Goal: Task Accomplishment & Management: Use online tool/utility

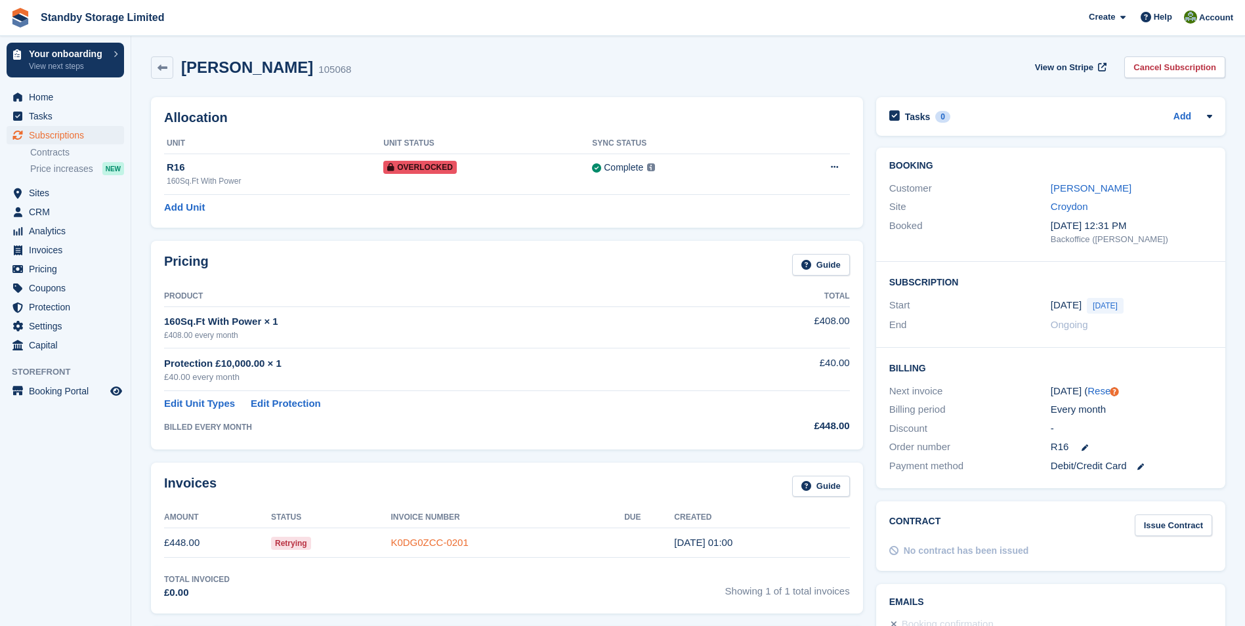
click at [415, 539] on link "K0DG0ZCC-0201" at bounding box center [428, 542] width 77 height 11
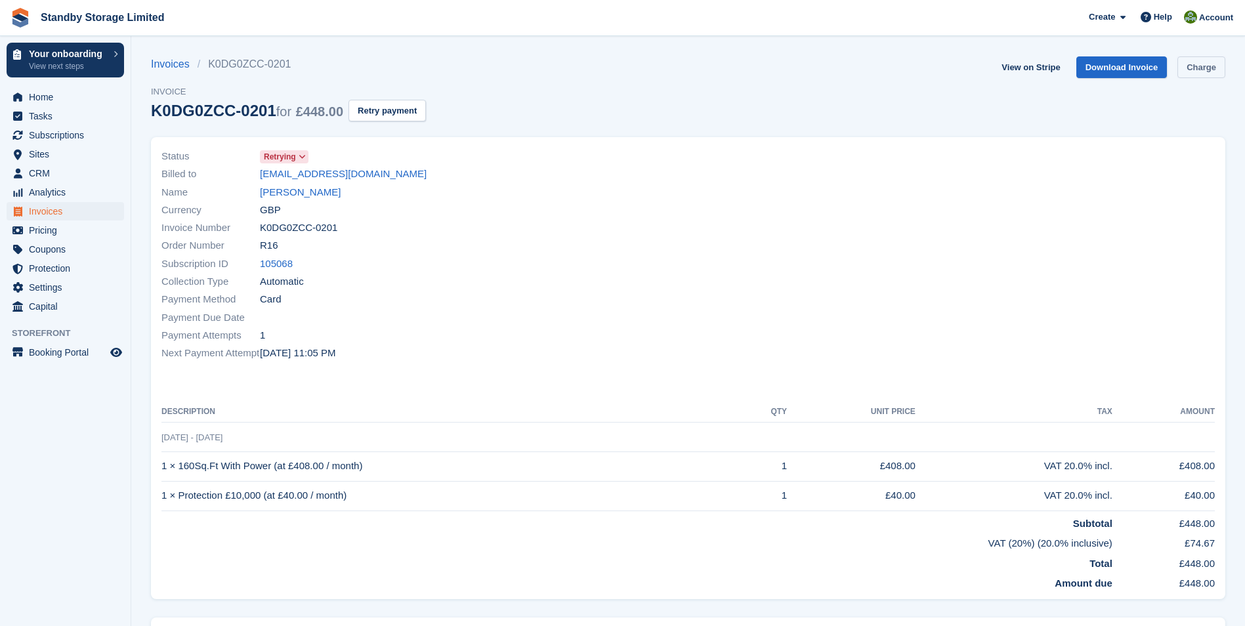
click at [1211, 66] on link "Charge" at bounding box center [1201, 67] width 48 height 22
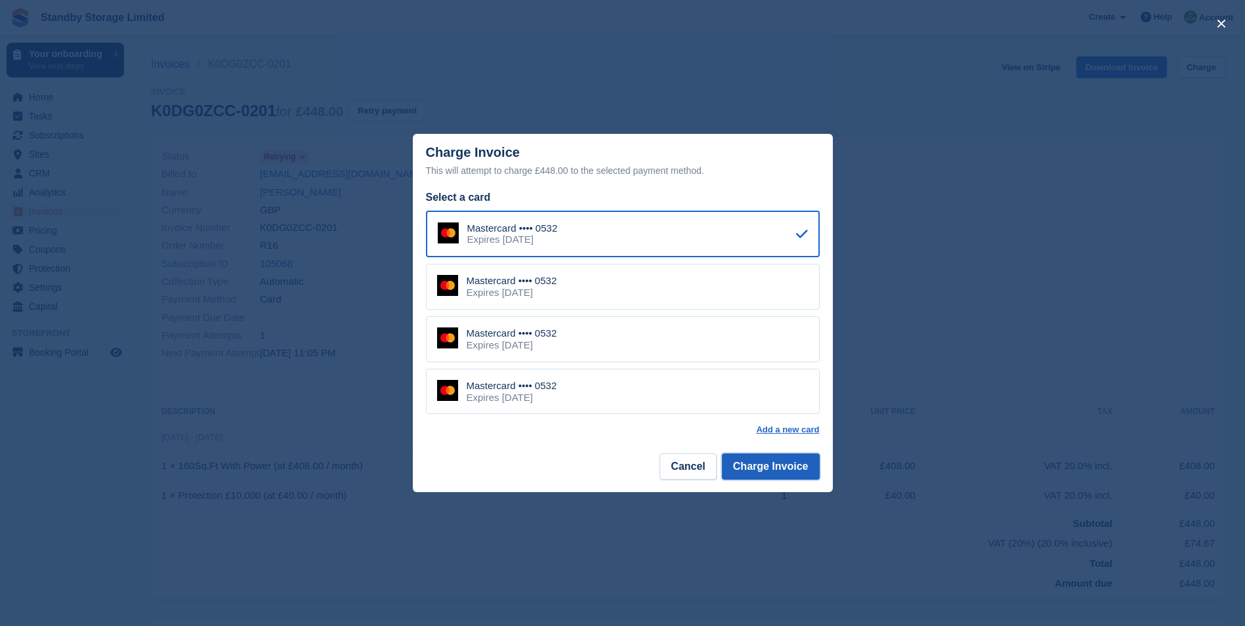
click at [781, 466] on button "Charge Invoice" at bounding box center [771, 466] width 98 height 26
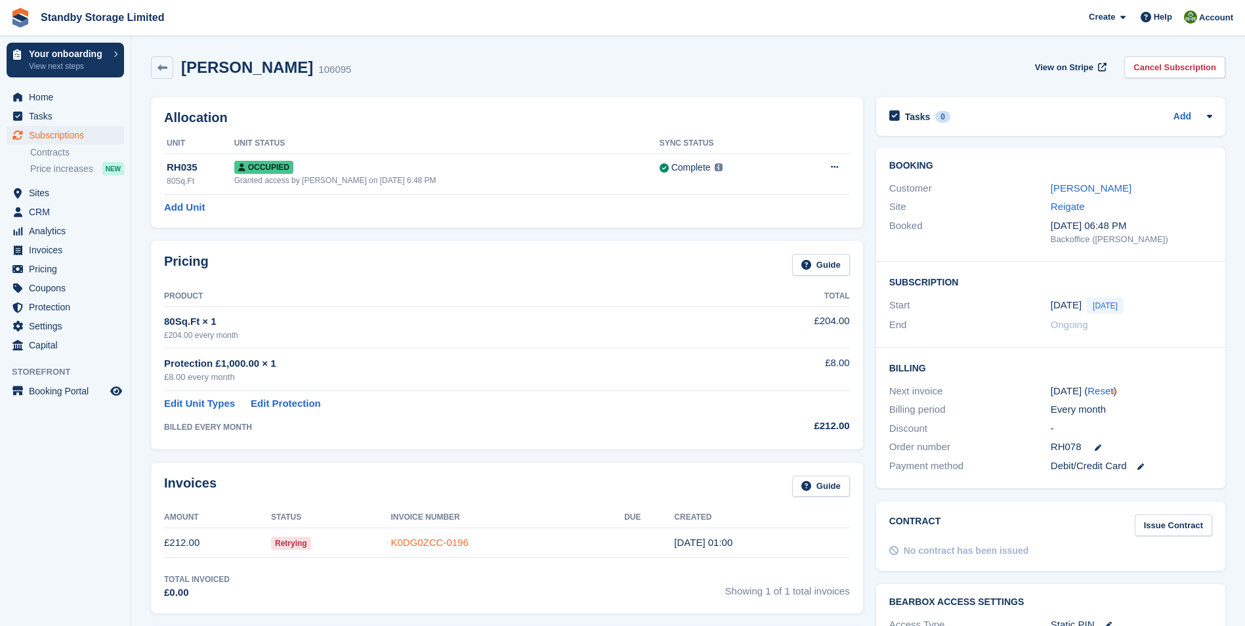
click at [430, 545] on link "K0DG0ZCC-0196" at bounding box center [428, 542] width 77 height 11
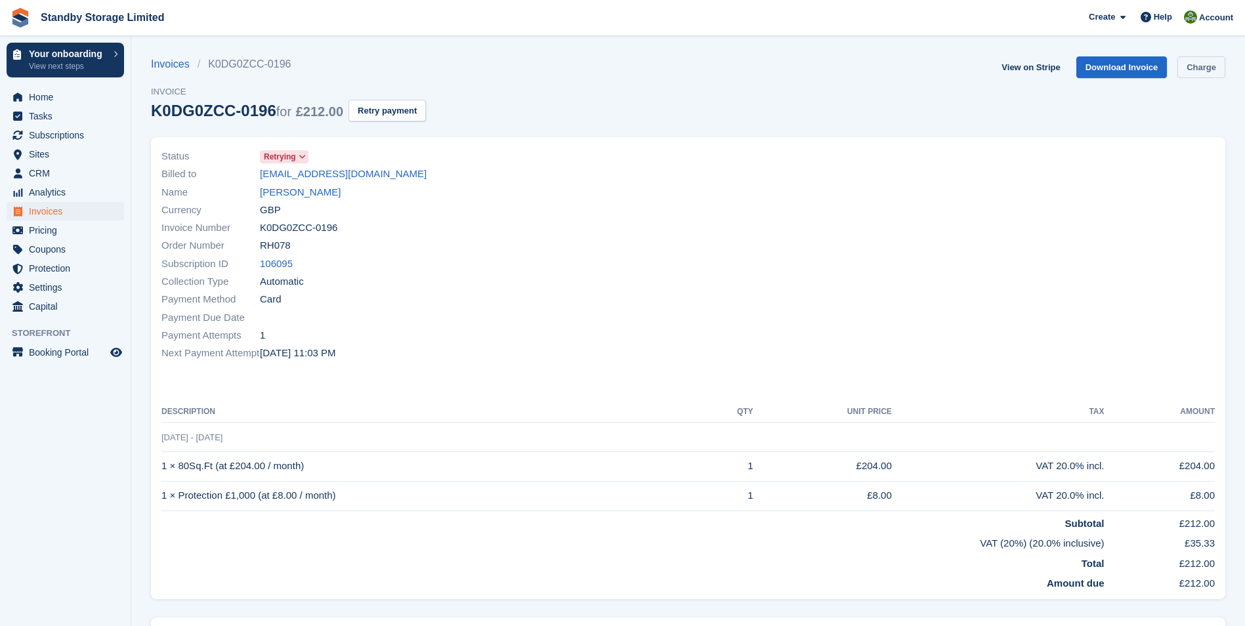
click at [1191, 62] on link "Charge" at bounding box center [1201, 67] width 48 height 22
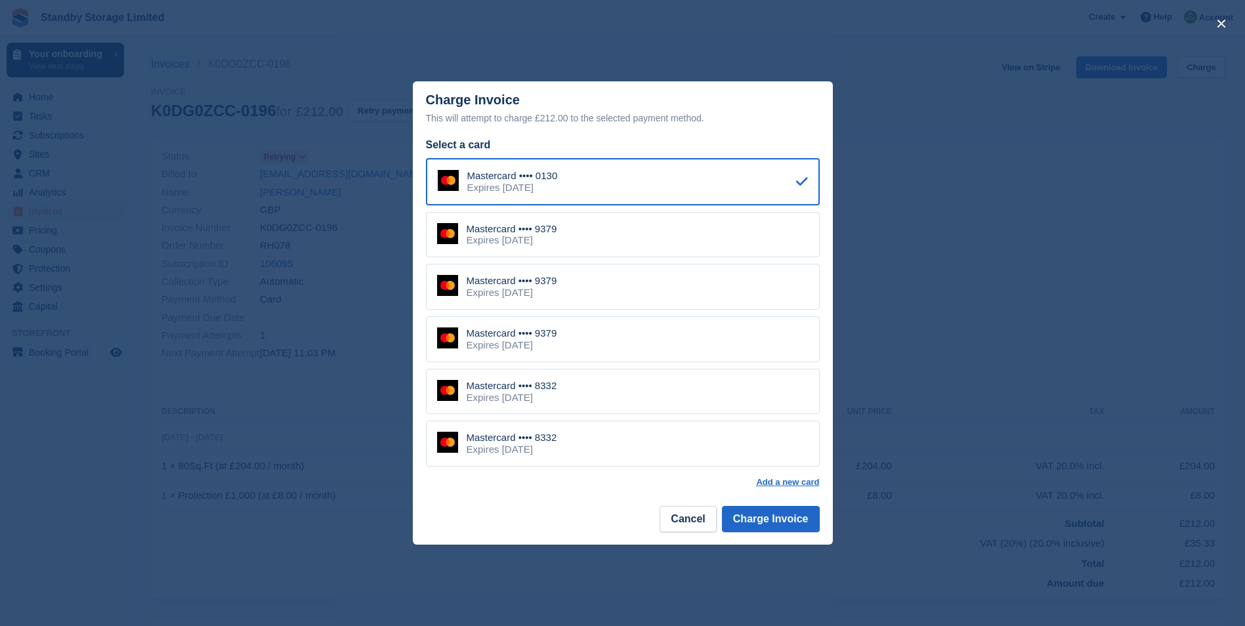
click at [778, 506] on footer "Cancel Charge Invoice" at bounding box center [623, 523] width 420 height 41
click at [777, 508] on button "Charge Invoice" at bounding box center [771, 519] width 98 height 26
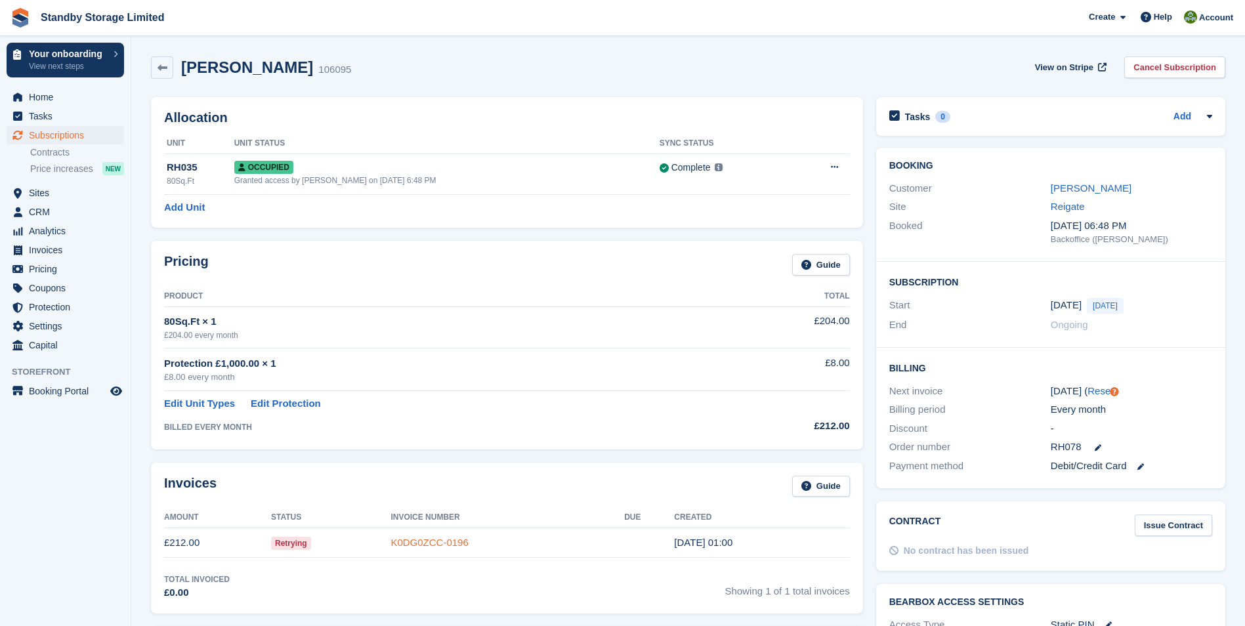
click at [430, 545] on link "K0DG0ZCC-0196" at bounding box center [428, 542] width 77 height 11
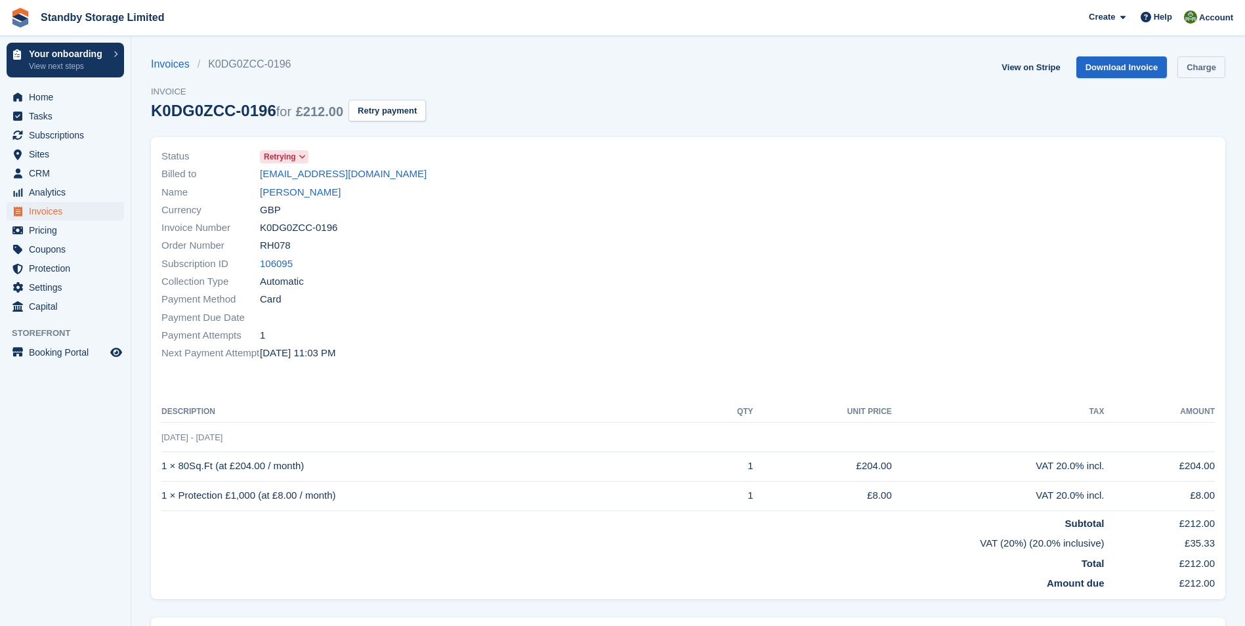
click at [1187, 66] on link "Charge" at bounding box center [1201, 67] width 48 height 22
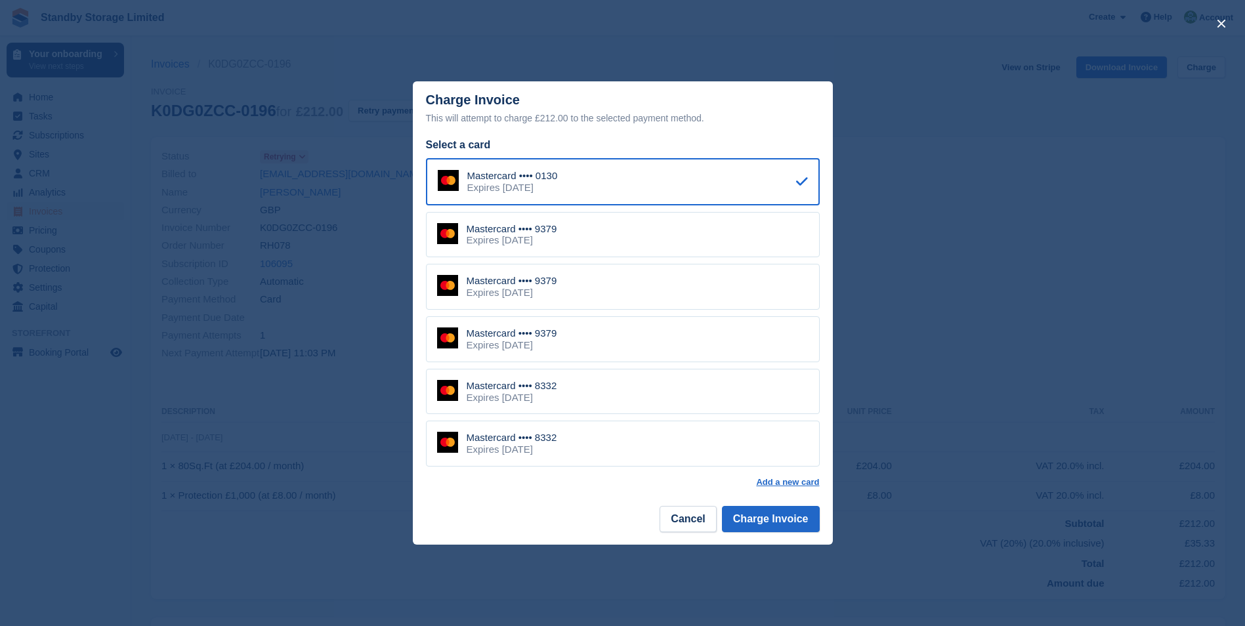
click at [538, 230] on div "Mastercard •••• 9379" at bounding box center [511, 229] width 91 height 12
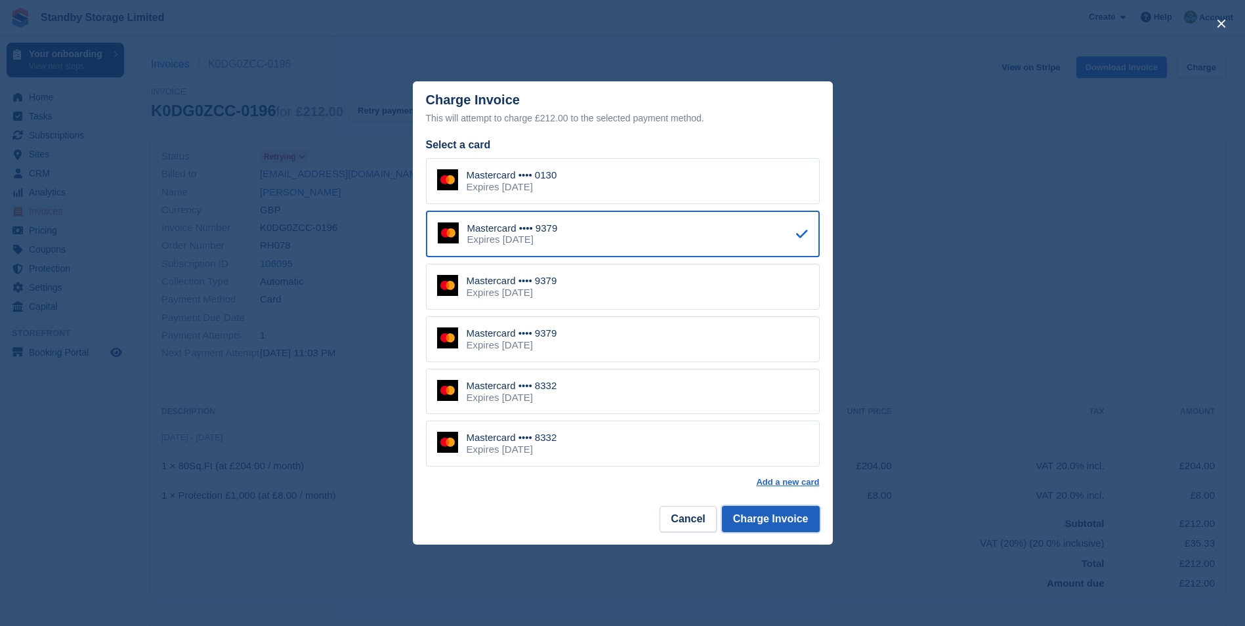
click at [763, 516] on button "Charge Invoice" at bounding box center [771, 519] width 98 height 26
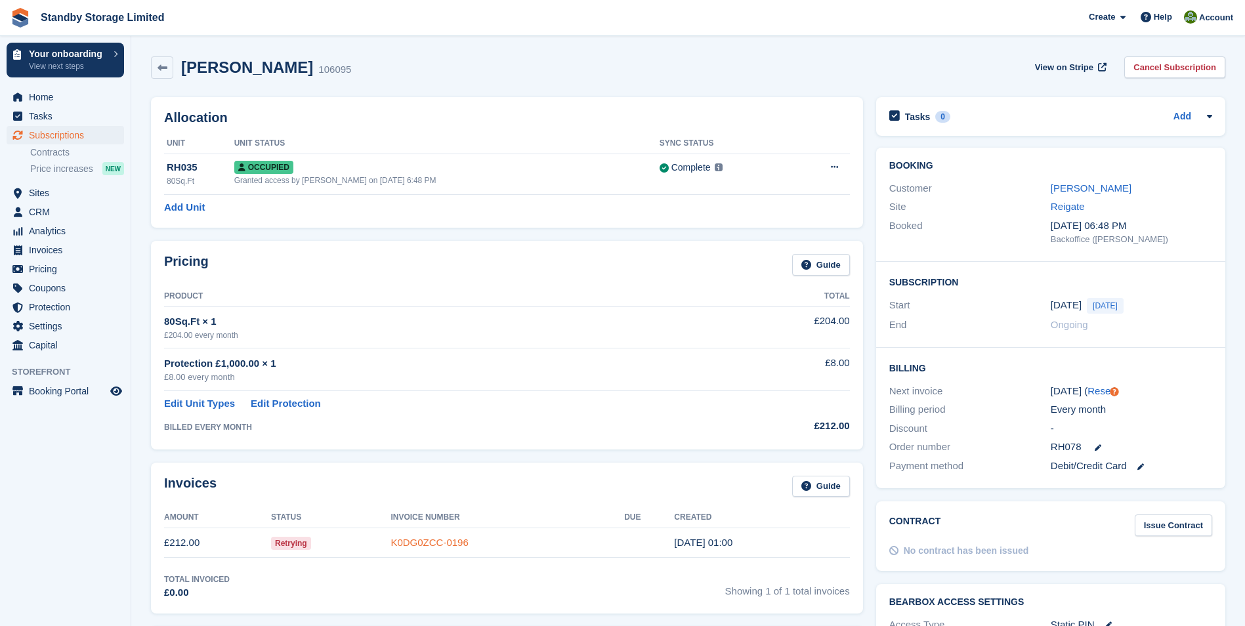
click at [441, 544] on link "K0DG0ZCC-0196" at bounding box center [428, 542] width 77 height 11
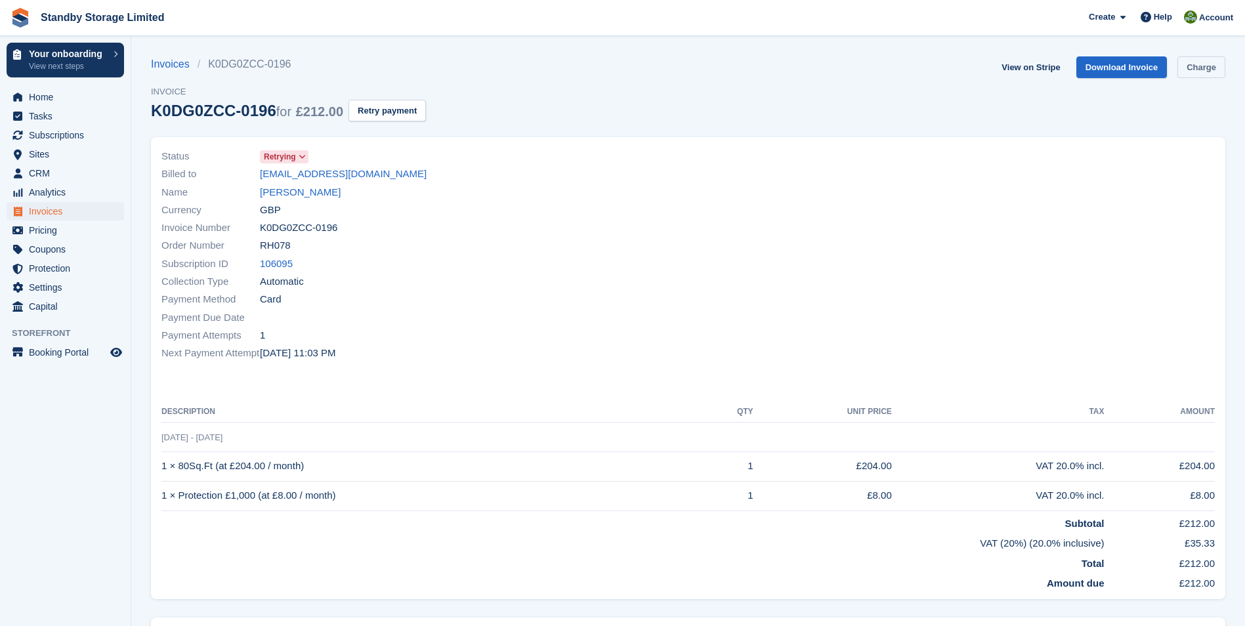
click at [1198, 62] on link "Charge" at bounding box center [1201, 67] width 48 height 22
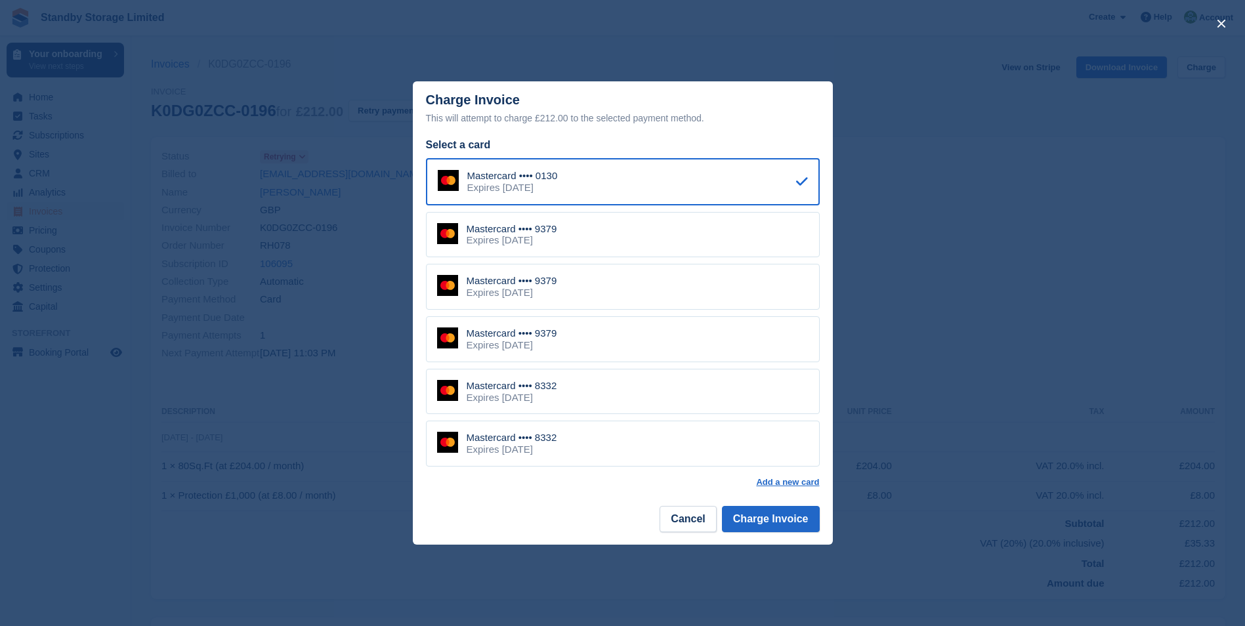
click at [564, 395] on div "Mastercard •••• 8332 Expires January 2026" at bounding box center [623, 392] width 394 height 46
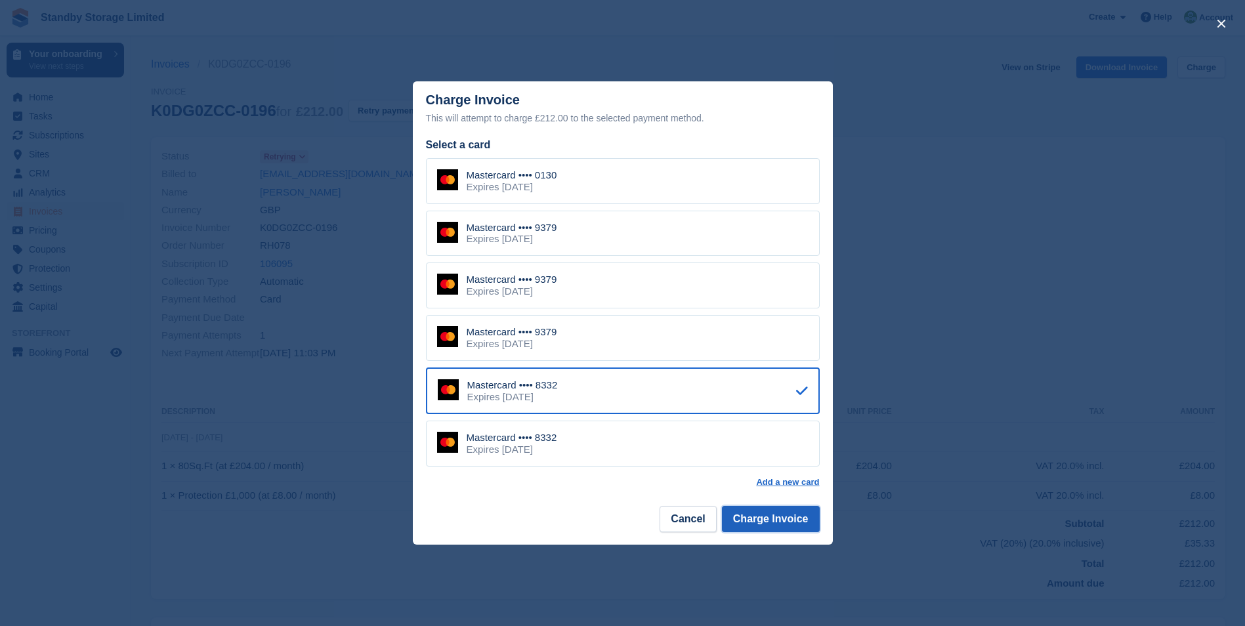
click at [750, 515] on button "Charge Invoice" at bounding box center [771, 519] width 98 height 26
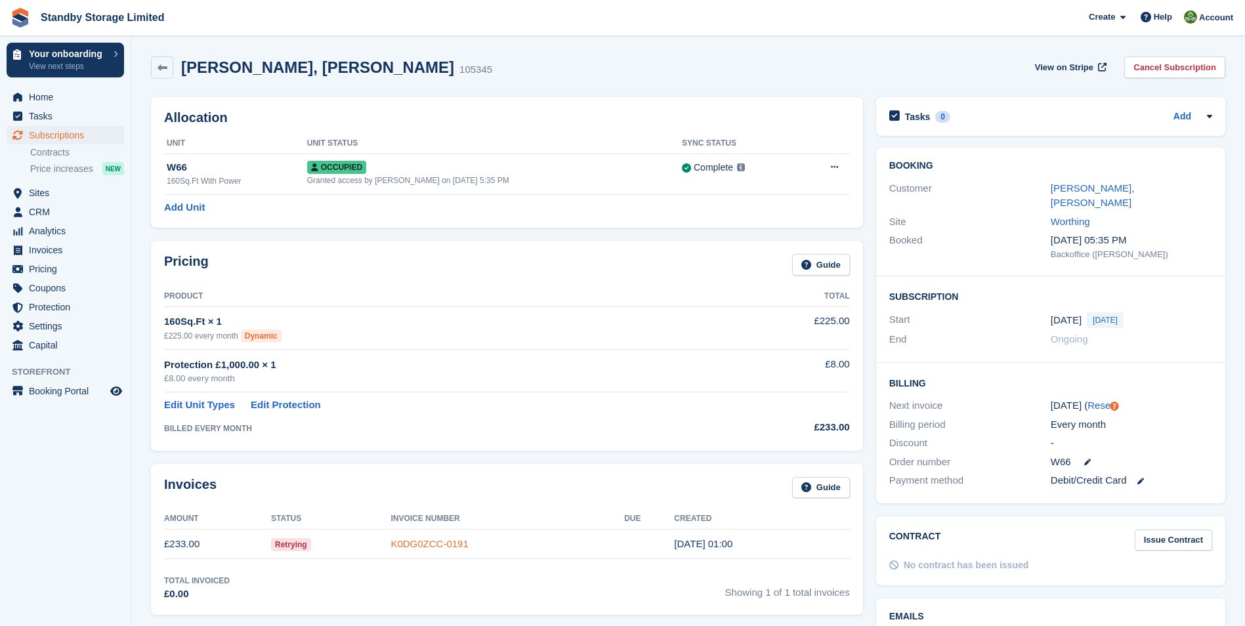
click at [438, 540] on link "K0DG0ZCC-0191" at bounding box center [428, 543] width 77 height 11
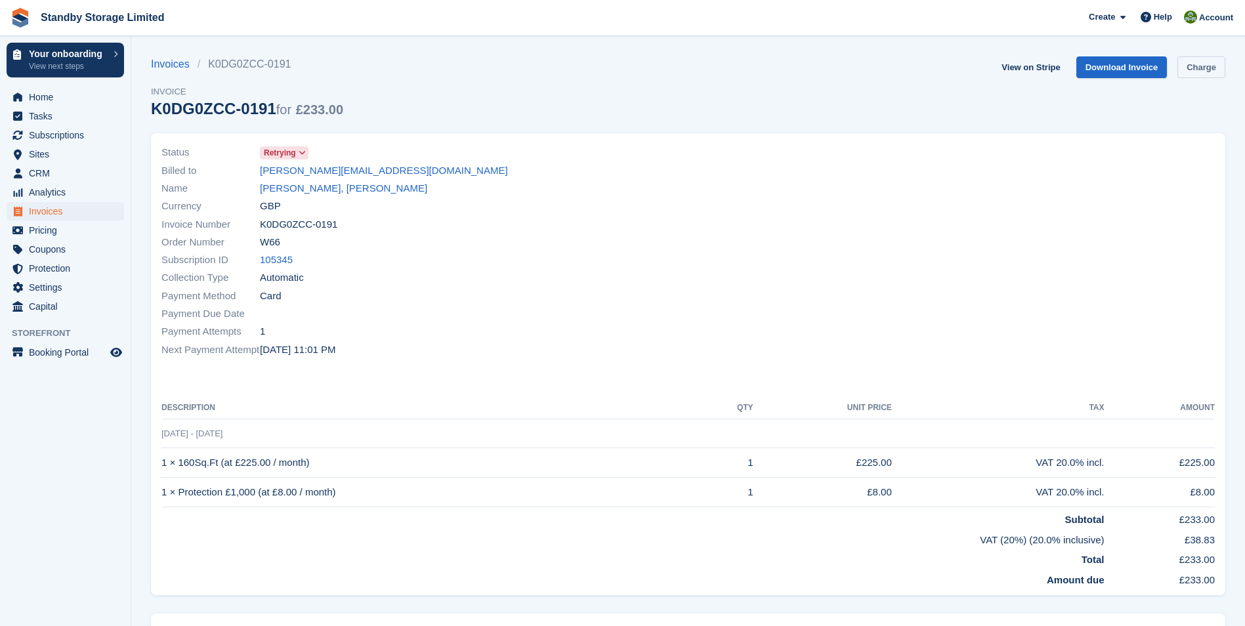
click at [1182, 60] on link "Charge" at bounding box center [1201, 67] width 48 height 22
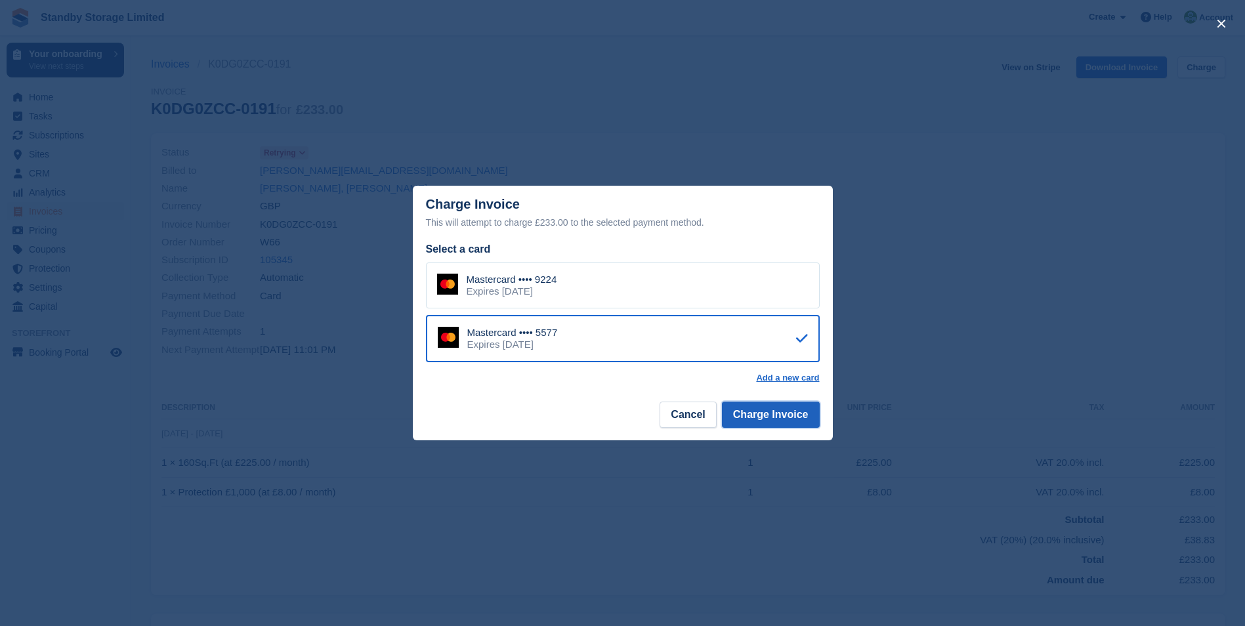
click at [744, 418] on button "Charge Invoice" at bounding box center [771, 415] width 98 height 26
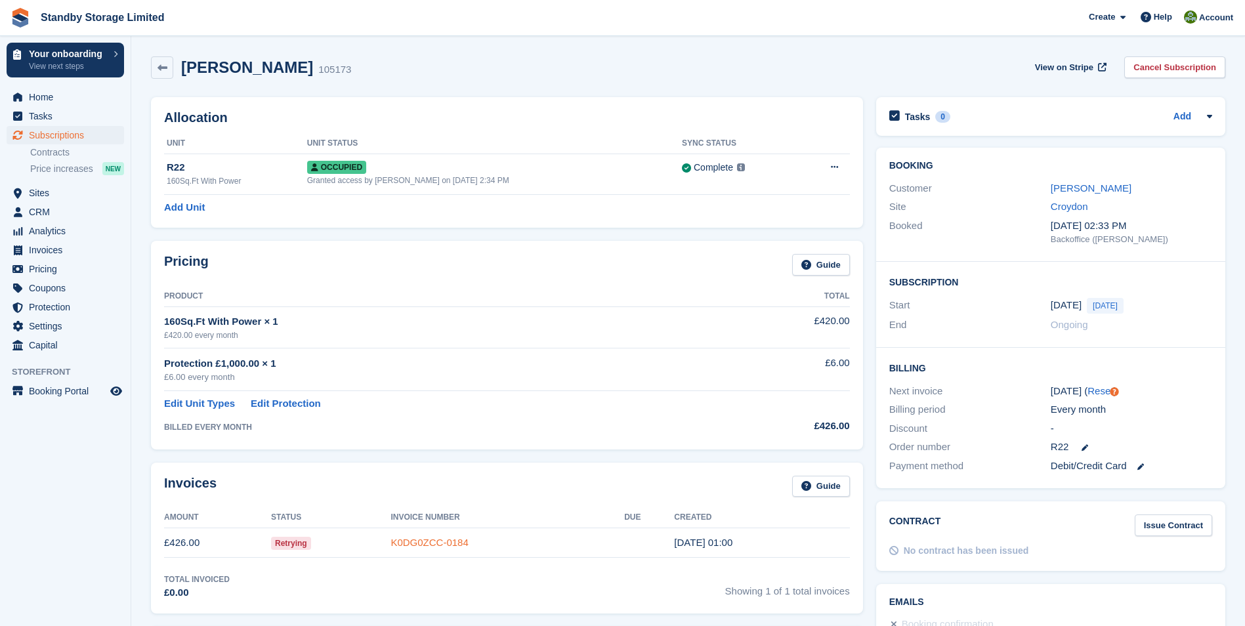
click at [424, 543] on link "K0DG0ZCC-0184" at bounding box center [428, 542] width 77 height 11
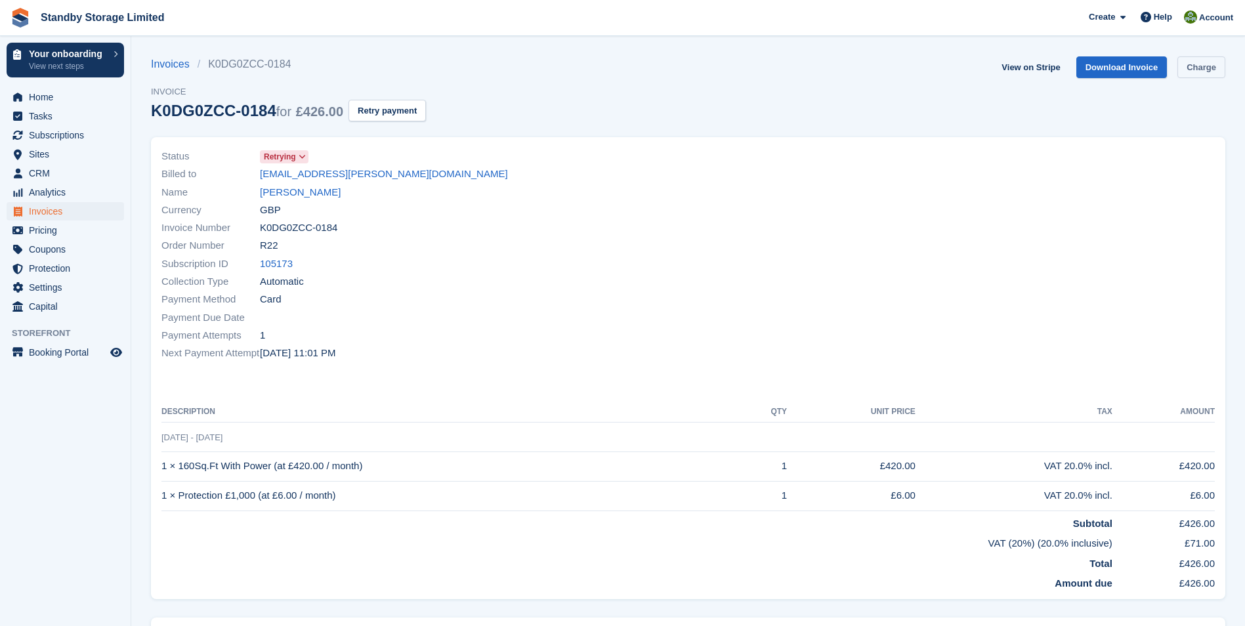
click at [1187, 64] on link "Charge" at bounding box center [1201, 67] width 48 height 22
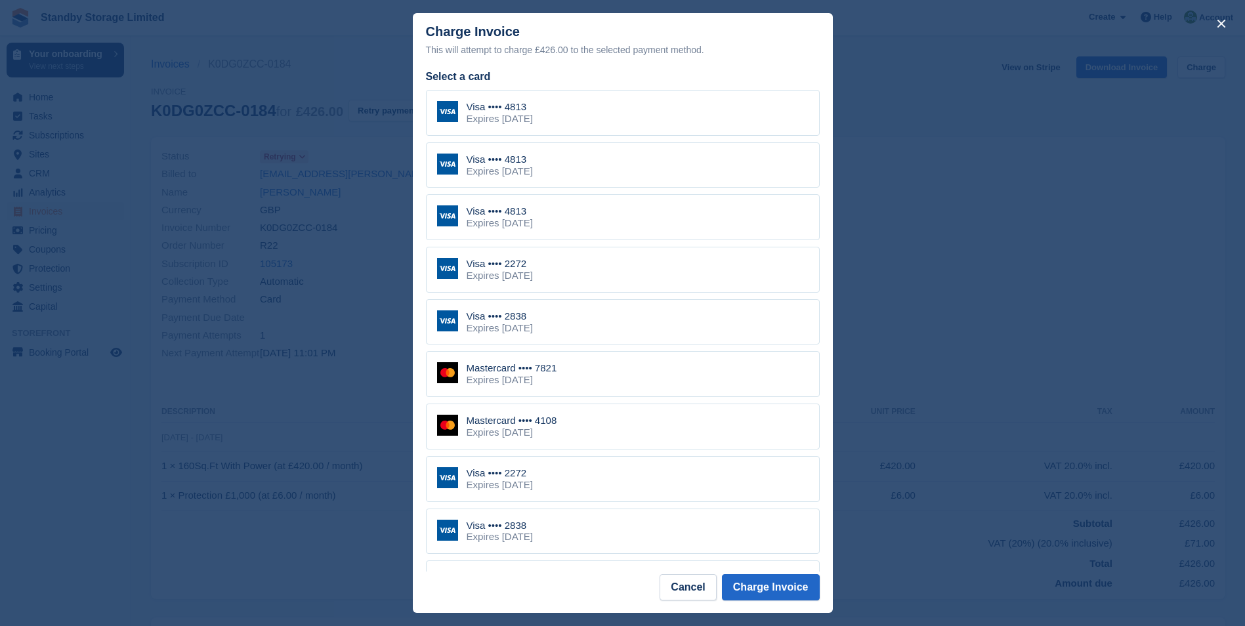
click at [535, 432] on div "Expires [DATE]" at bounding box center [511, 432] width 91 height 12
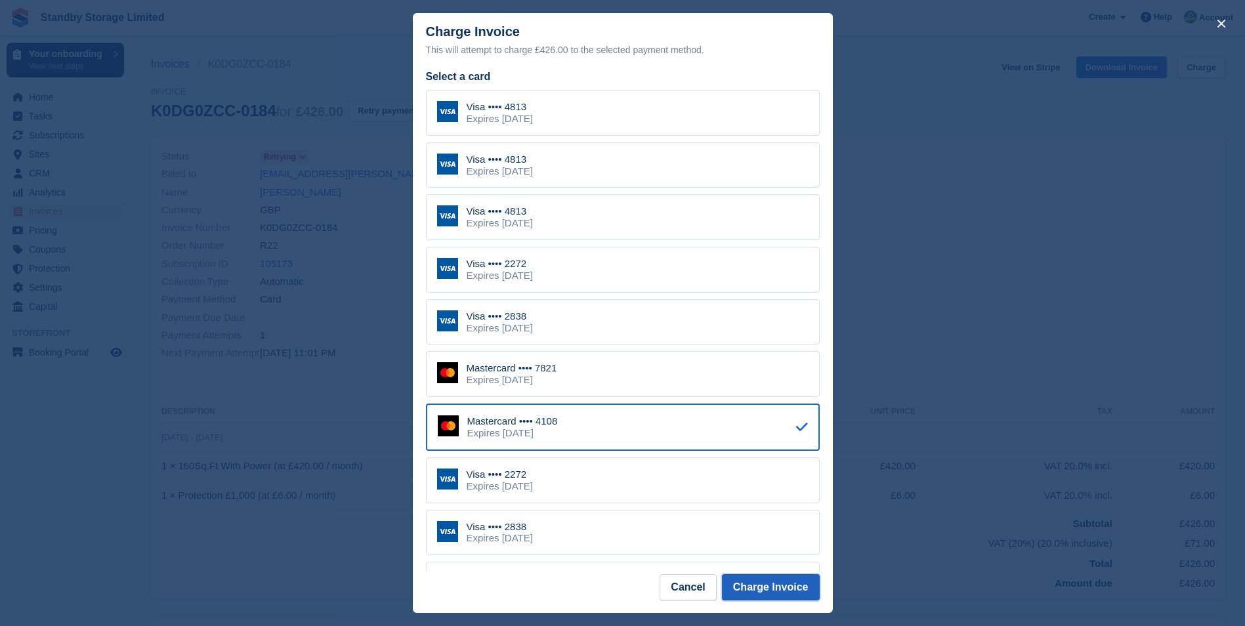
click at [735, 585] on button "Charge Invoice" at bounding box center [771, 587] width 98 height 26
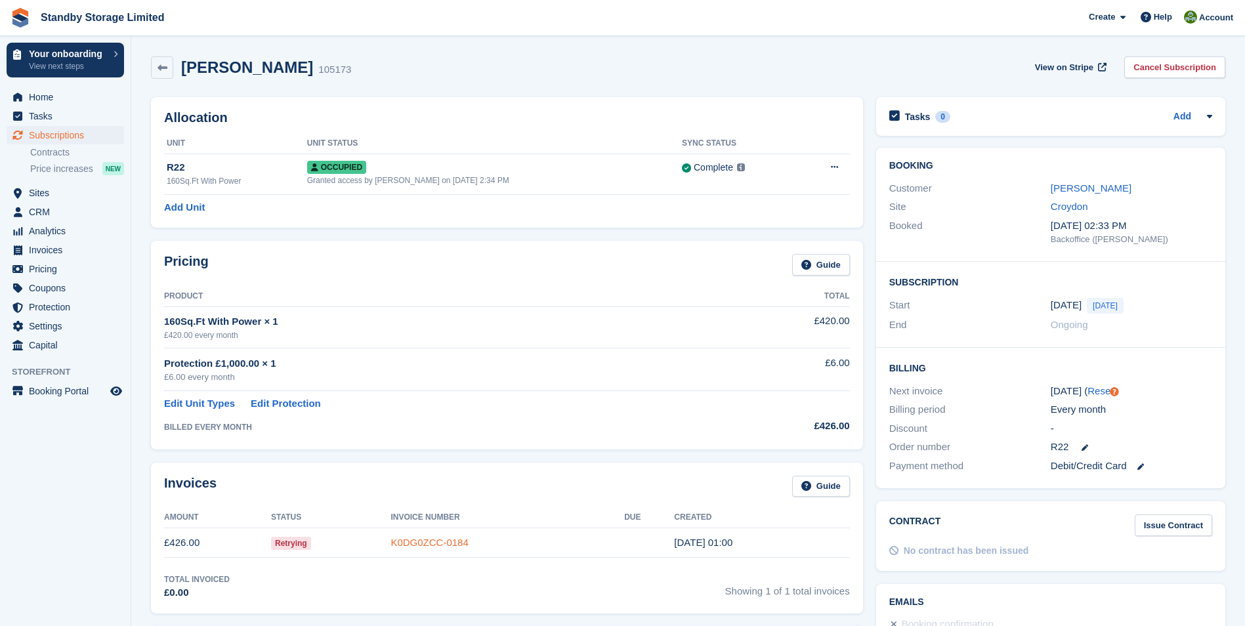
click at [430, 548] on link "K0DG0ZCC-0184" at bounding box center [428, 542] width 77 height 11
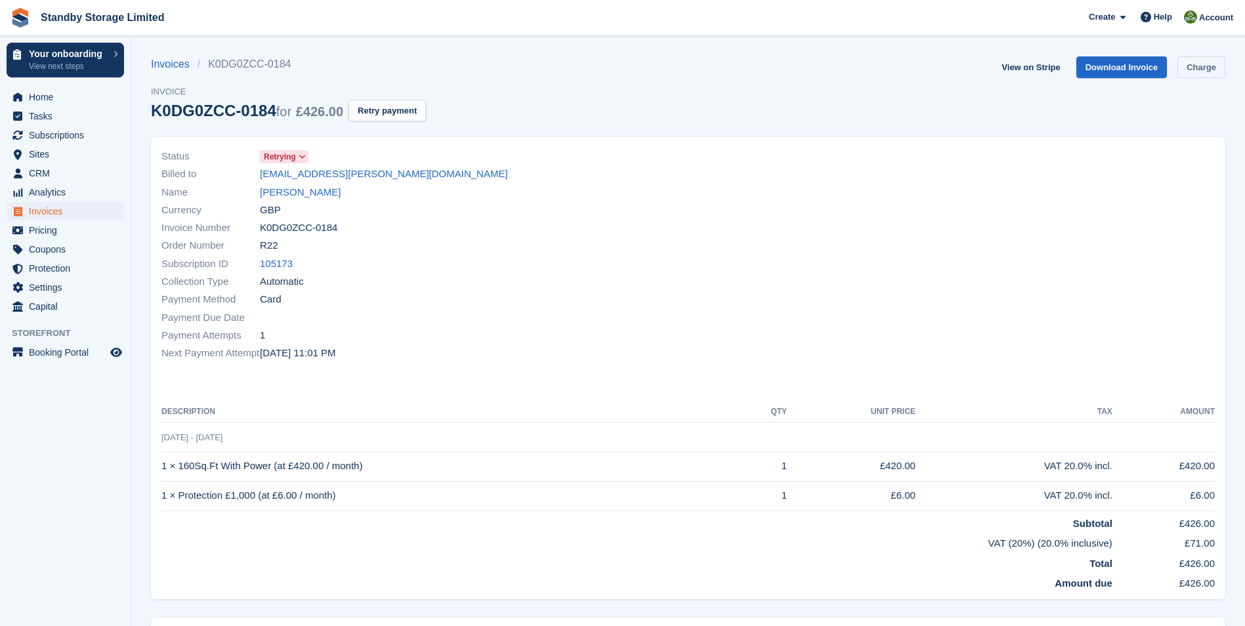
click at [1193, 67] on link "Charge" at bounding box center [1201, 67] width 48 height 22
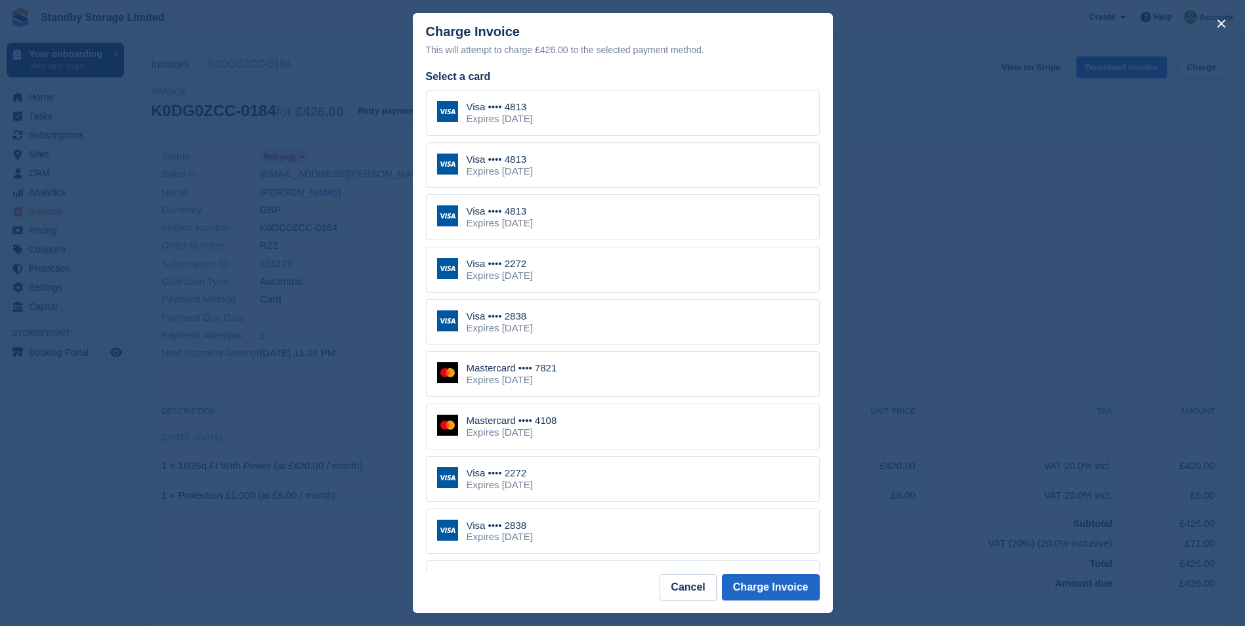
click at [552, 372] on div "Mastercard •••• 7821" at bounding box center [511, 368] width 91 height 12
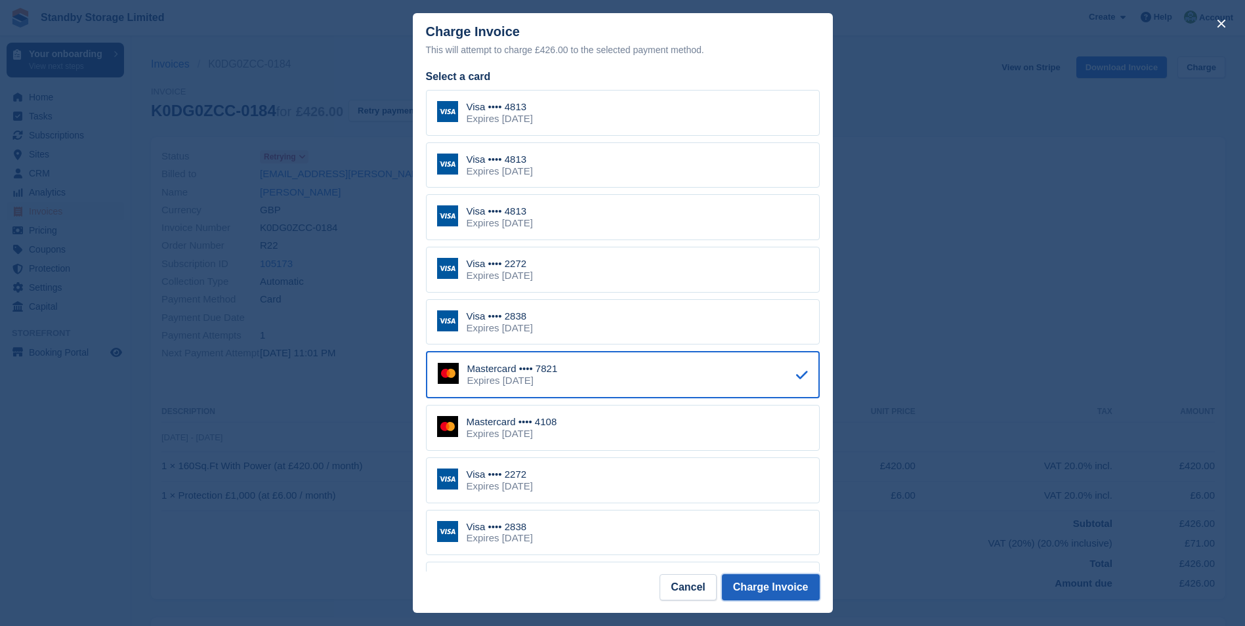
click at [754, 583] on button "Charge Invoice" at bounding box center [771, 587] width 98 height 26
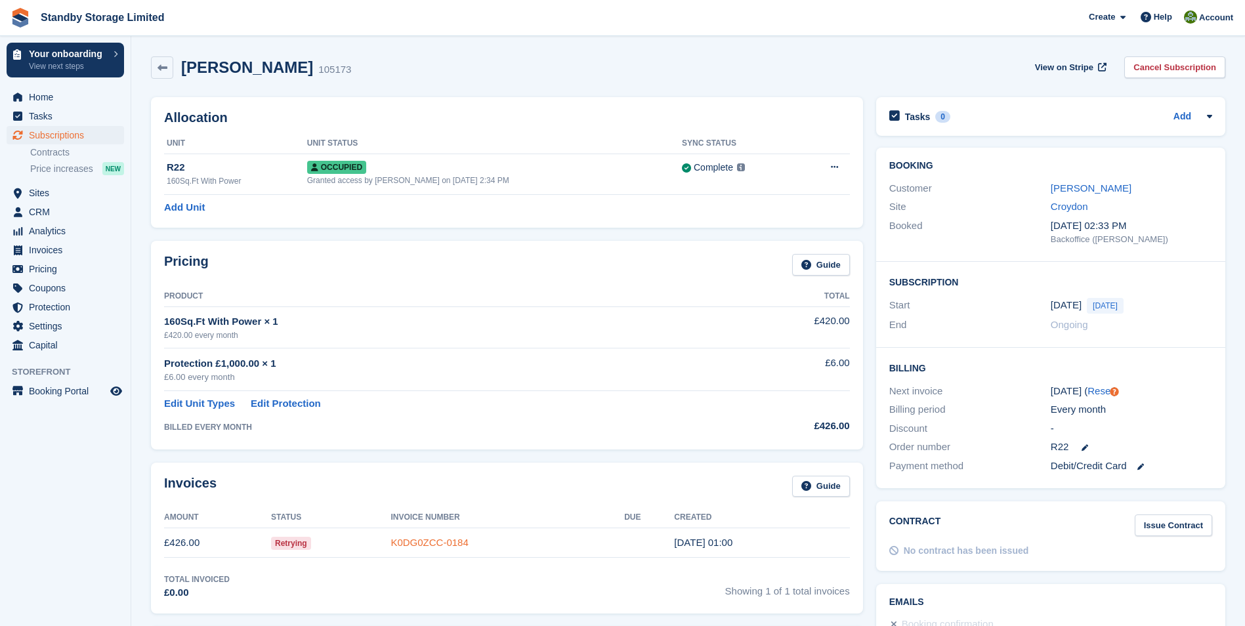
click at [434, 545] on link "K0DG0ZCC-0184" at bounding box center [428, 542] width 77 height 11
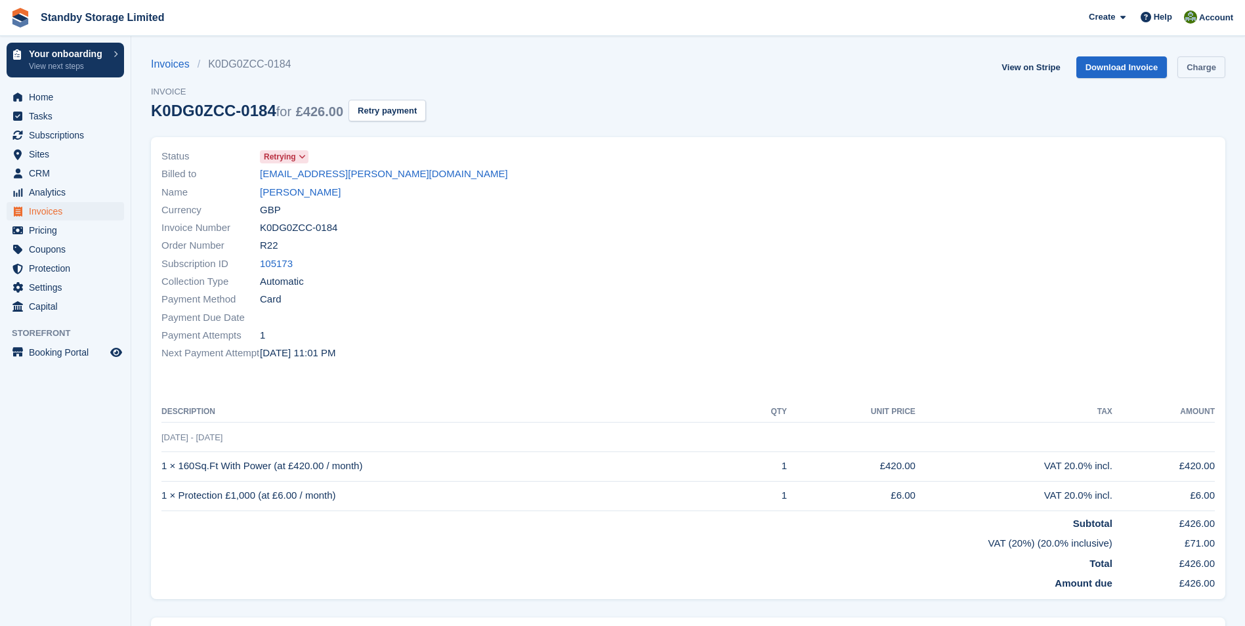
click at [1199, 65] on link "Charge" at bounding box center [1201, 67] width 48 height 22
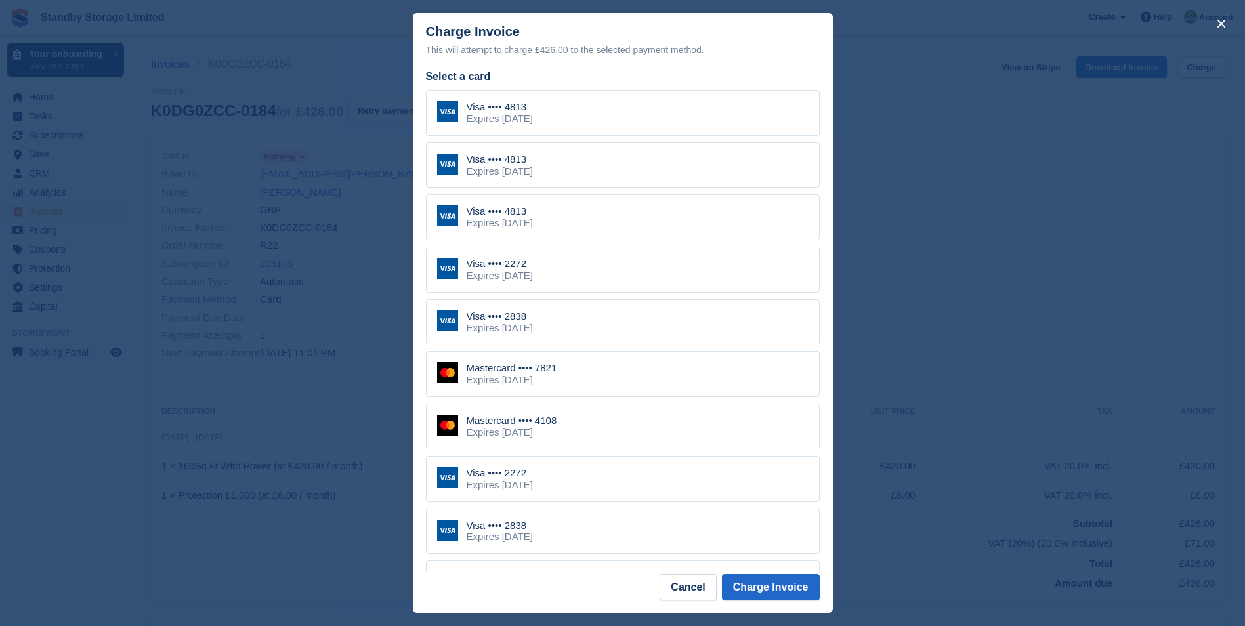
click at [594, 271] on div "Visa •••• 2272 Expires October 2027" at bounding box center [623, 270] width 394 height 46
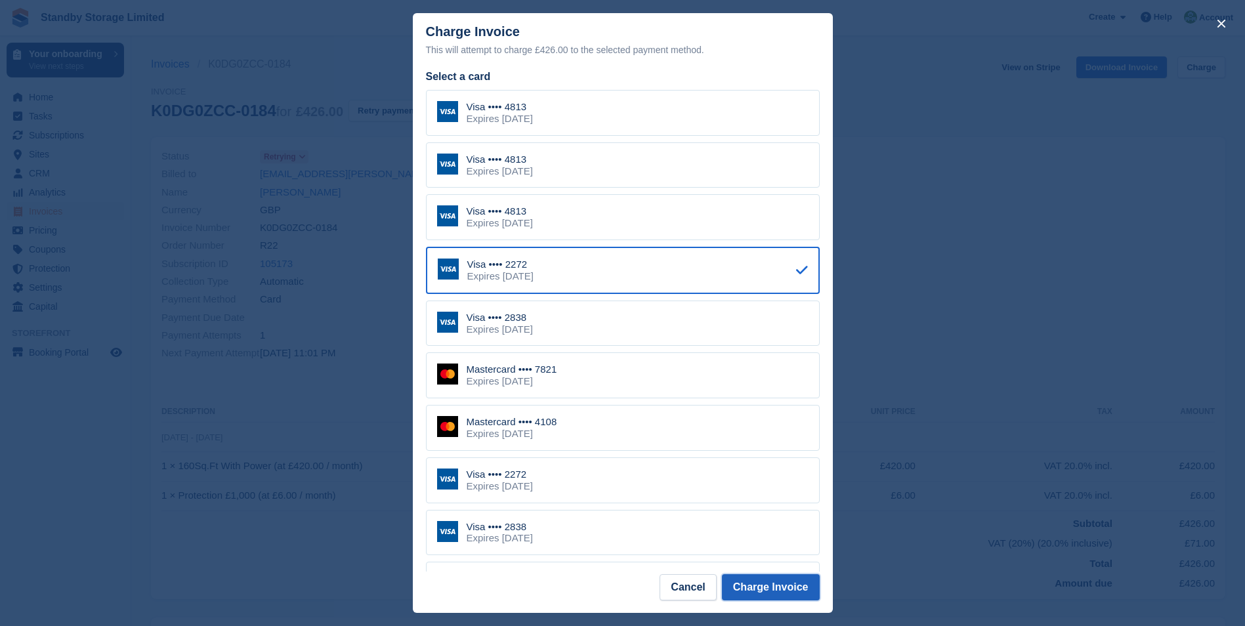
click at [763, 585] on button "Charge Invoice" at bounding box center [771, 587] width 98 height 26
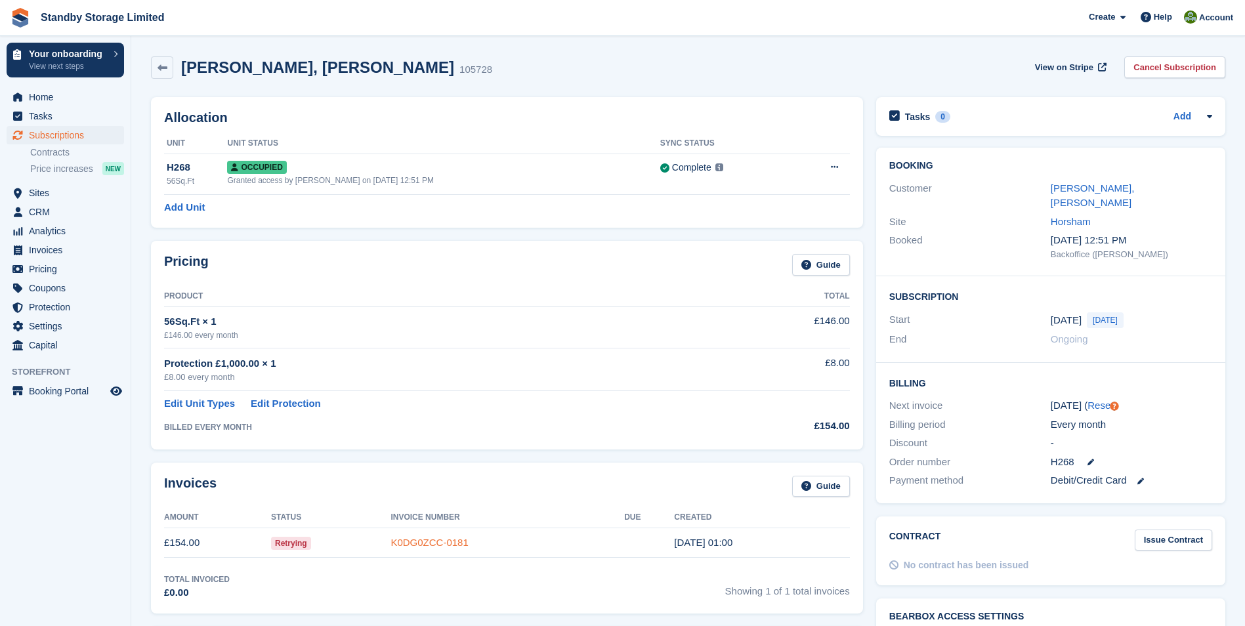
click at [425, 546] on link "K0DG0ZCC-0181" at bounding box center [428, 542] width 77 height 11
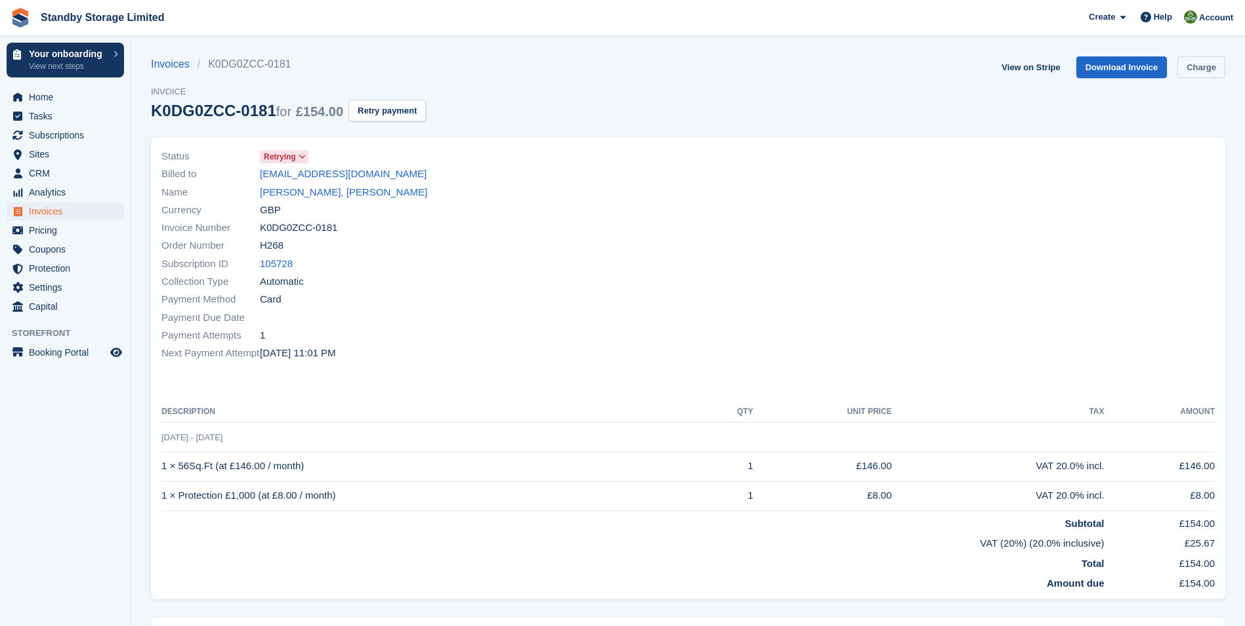
click at [1204, 67] on link "Charge" at bounding box center [1201, 67] width 48 height 22
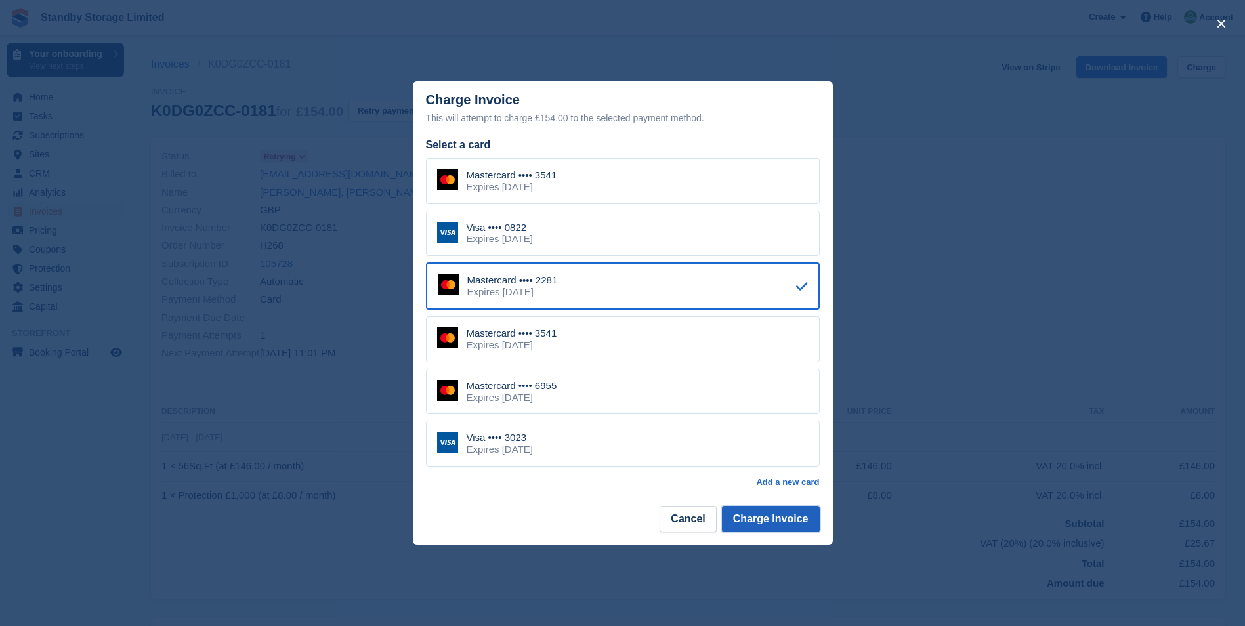
click at [772, 515] on button "Charge Invoice" at bounding box center [771, 519] width 98 height 26
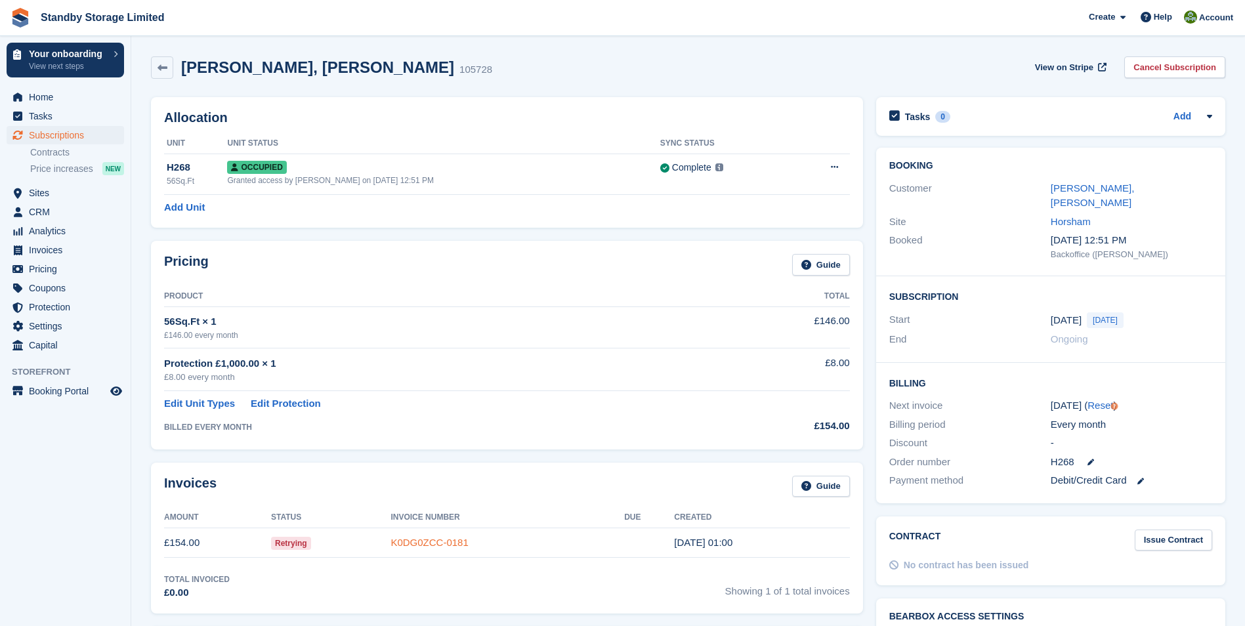
click at [420, 539] on link "K0DG0ZCC-0181" at bounding box center [428, 542] width 77 height 11
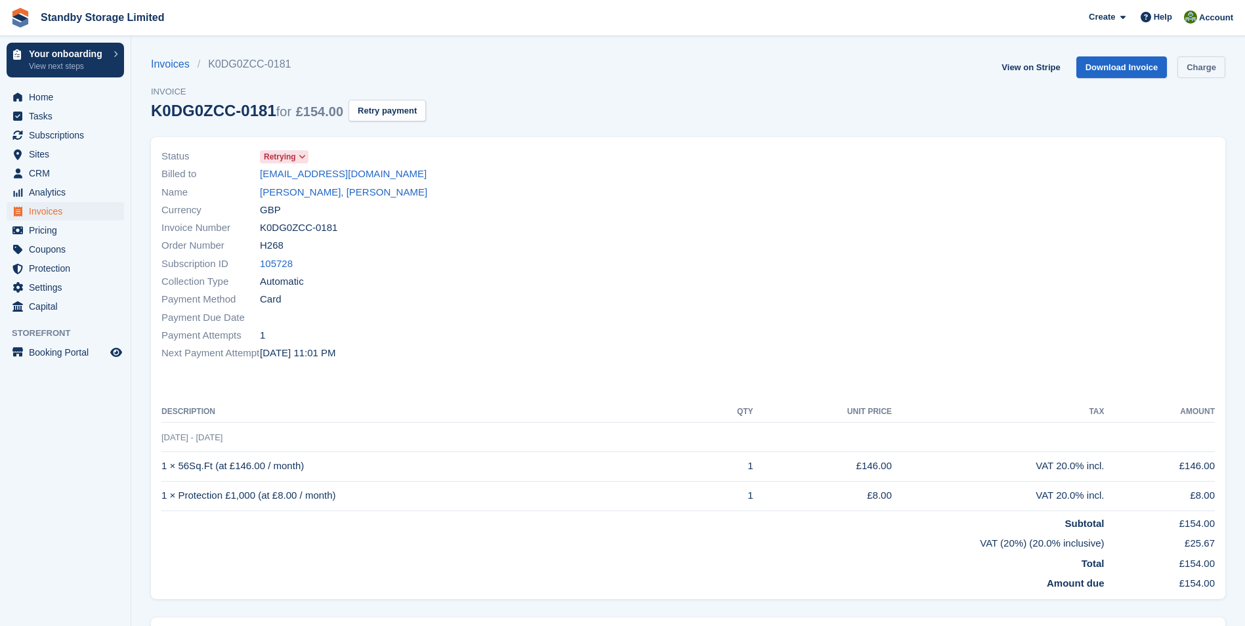
click at [1201, 64] on link "Charge" at bounding box center [1201, 67] width 48 height 22
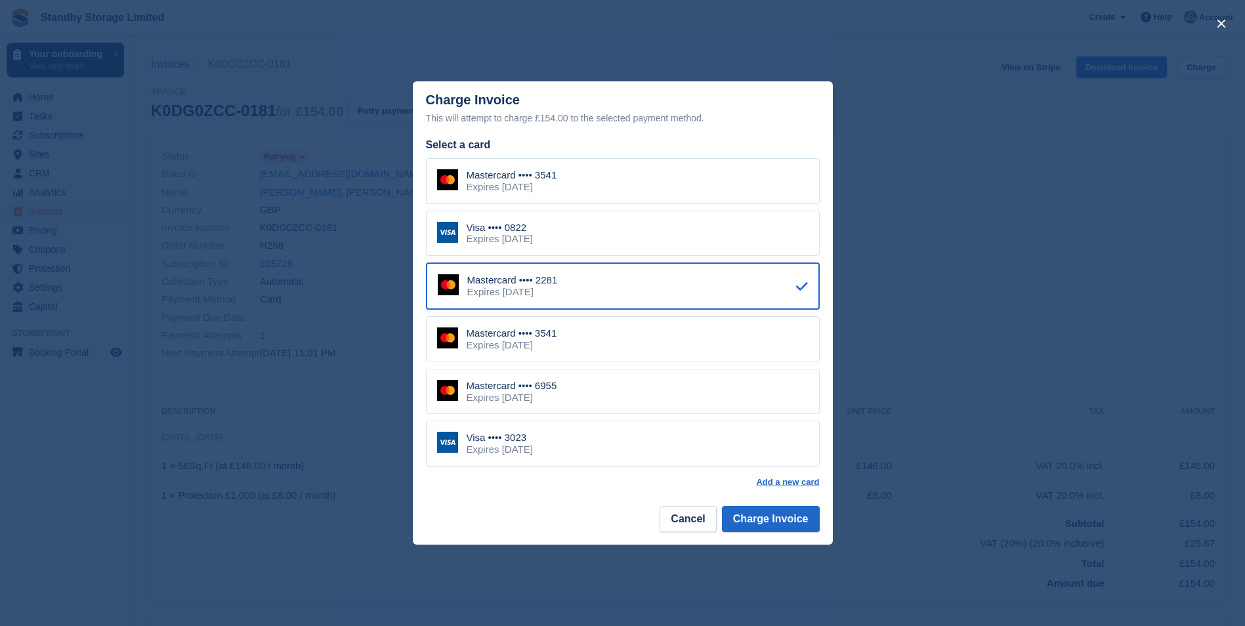
click at [557, 390] on div "Mastercard •••• 6955" at bounding box center [511, 386] width 91 height 12
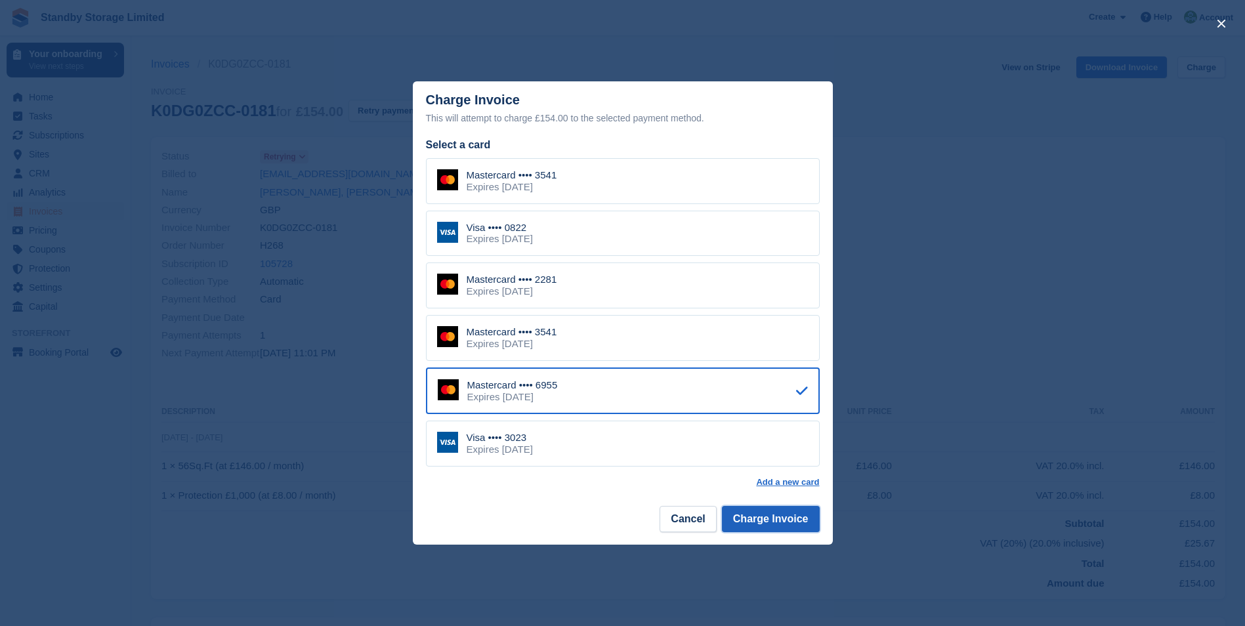
click at [782, 522] on button "Charge Invoice" at bounding box center [771, 519] width 98 height 26
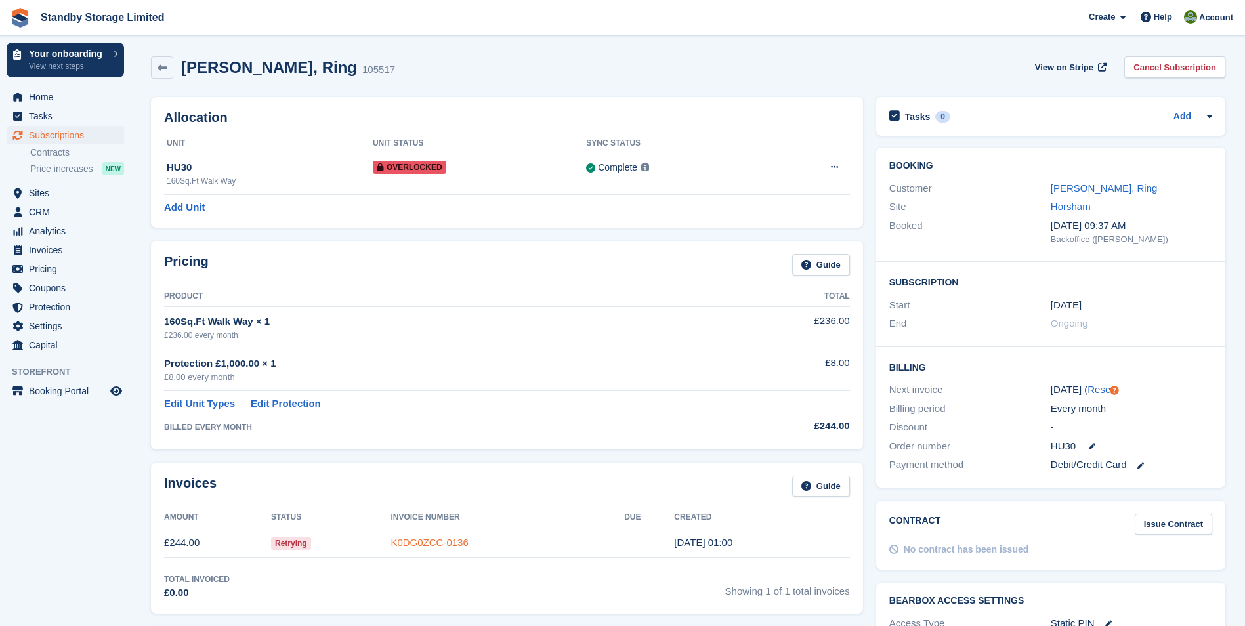
click at [428, 541] on link "K0DG0ZCC-0136" at bounding box center [428, 542] width 77 height 11
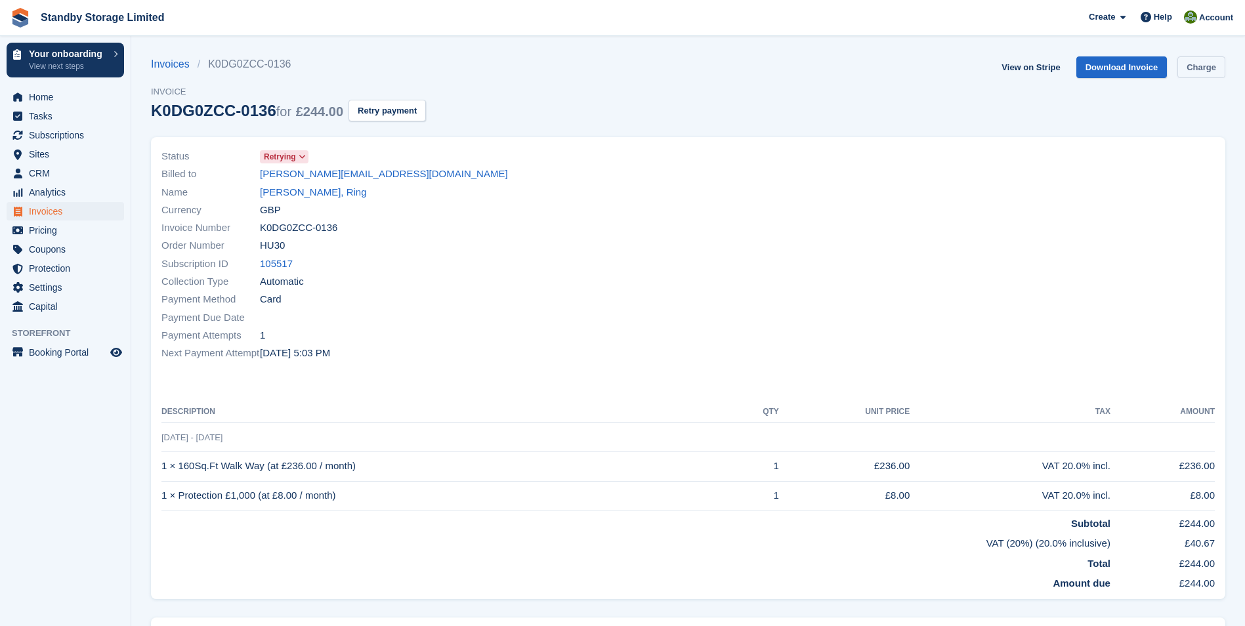
click at [1185, 66] on link "Charge" at bounding box center [1201, 67] width 48 height 22
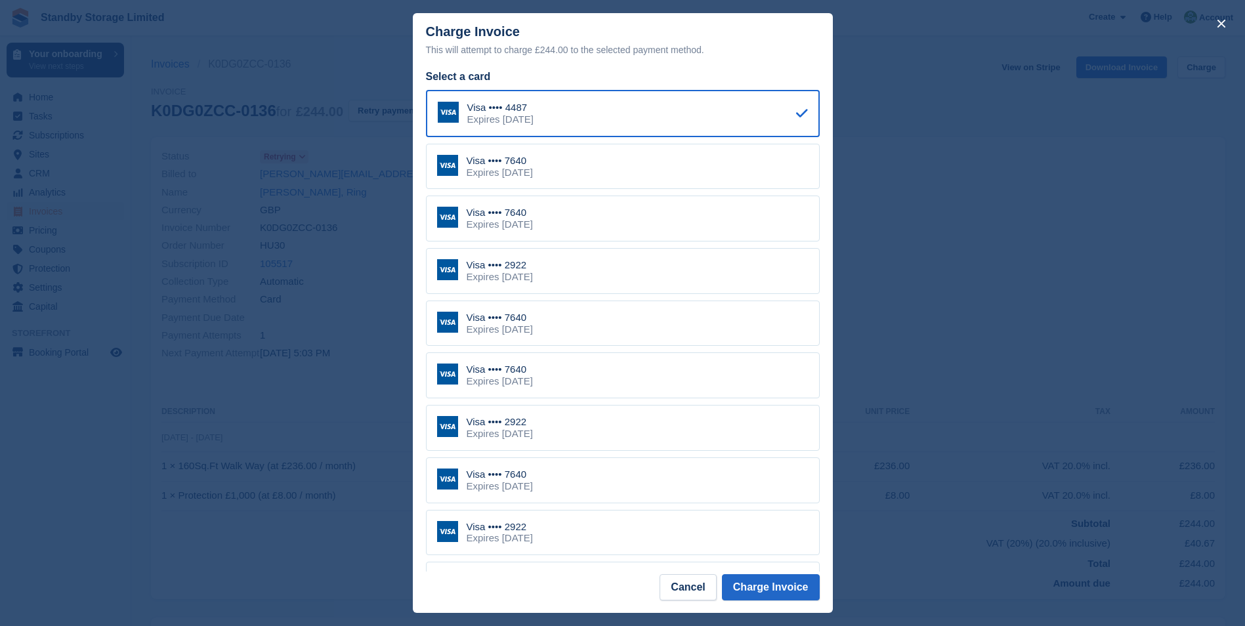
click at [580, 173] on div "Visa •••• 7640 Expires November 2030" at bounding box center [623, 167] width 394 height 46
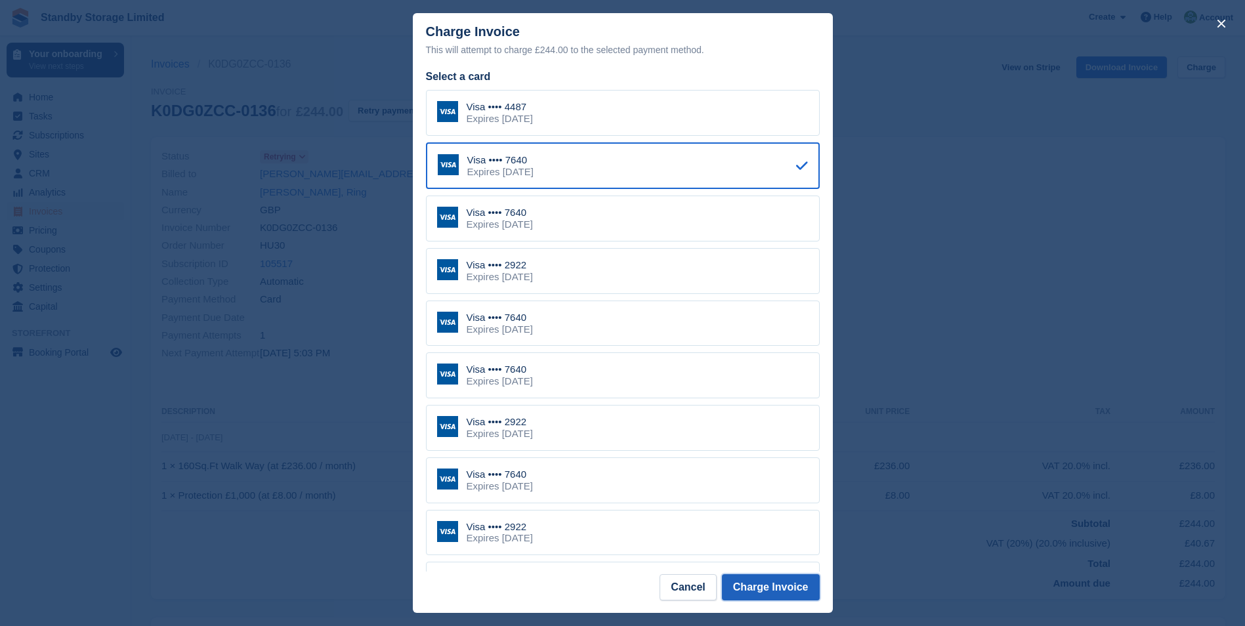
click at [768, 583] on button "Charge Invoice" at bounding box center [771, 587] width 98 height 26
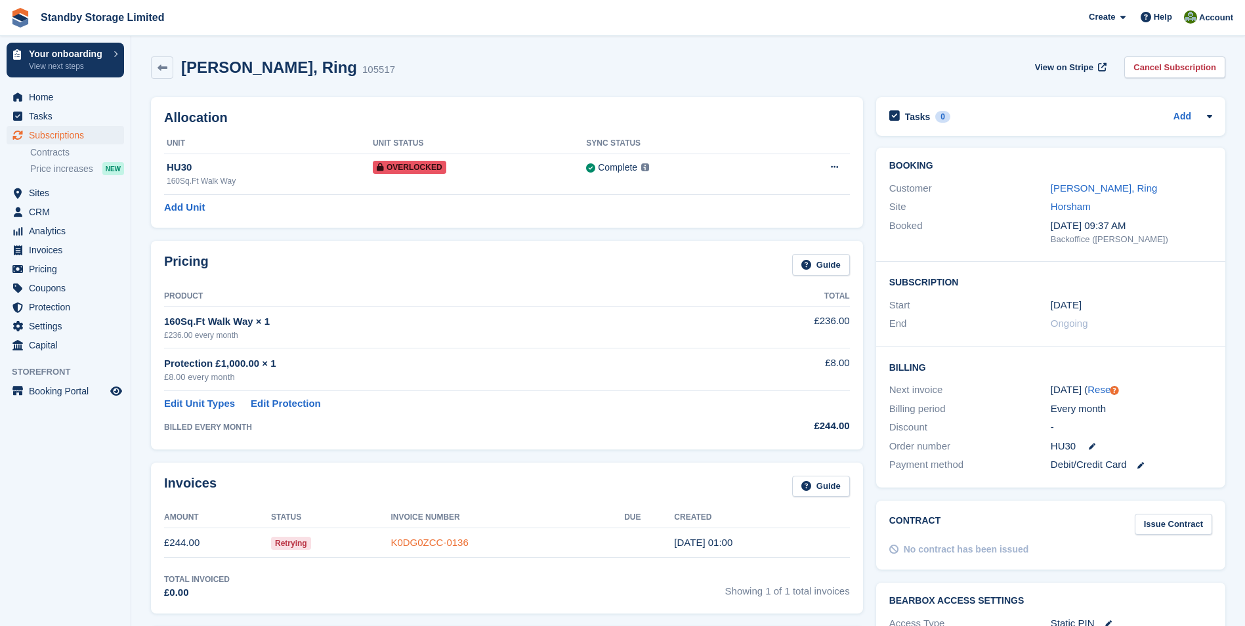
click at [451, 542] on link "K0DG0ZCC-0136" at bounding box center [428, 542] width 77 height 11
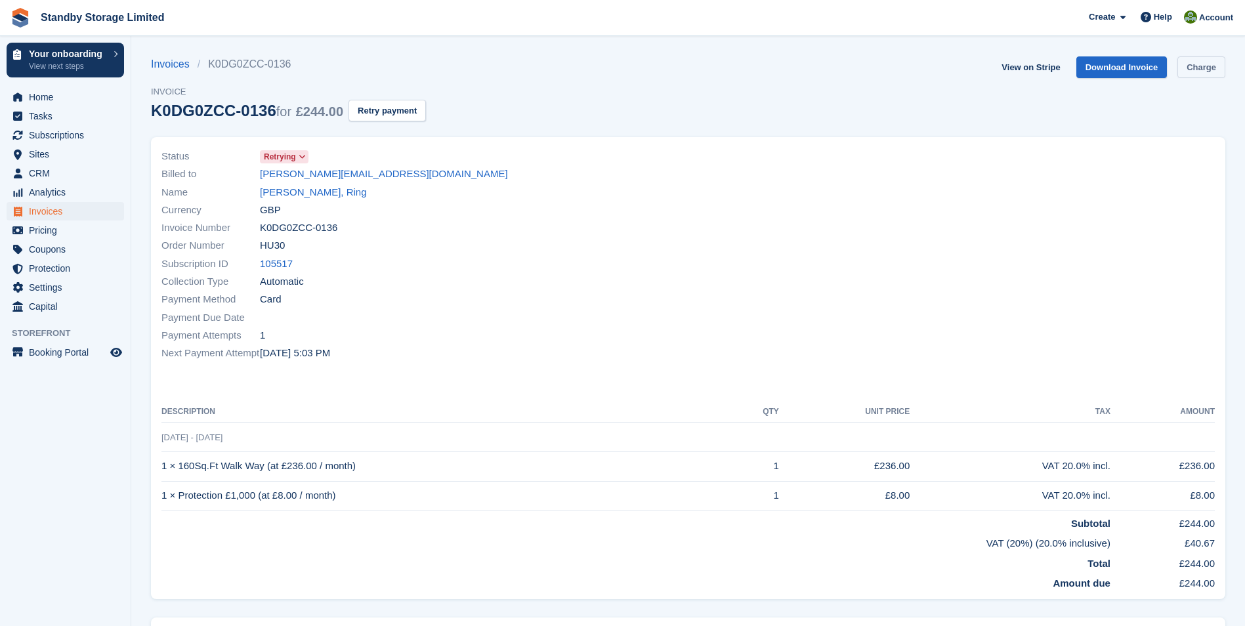
click at [1187, 63] on link "Charge" at bounding box center [1201, 67] width 48 height 22
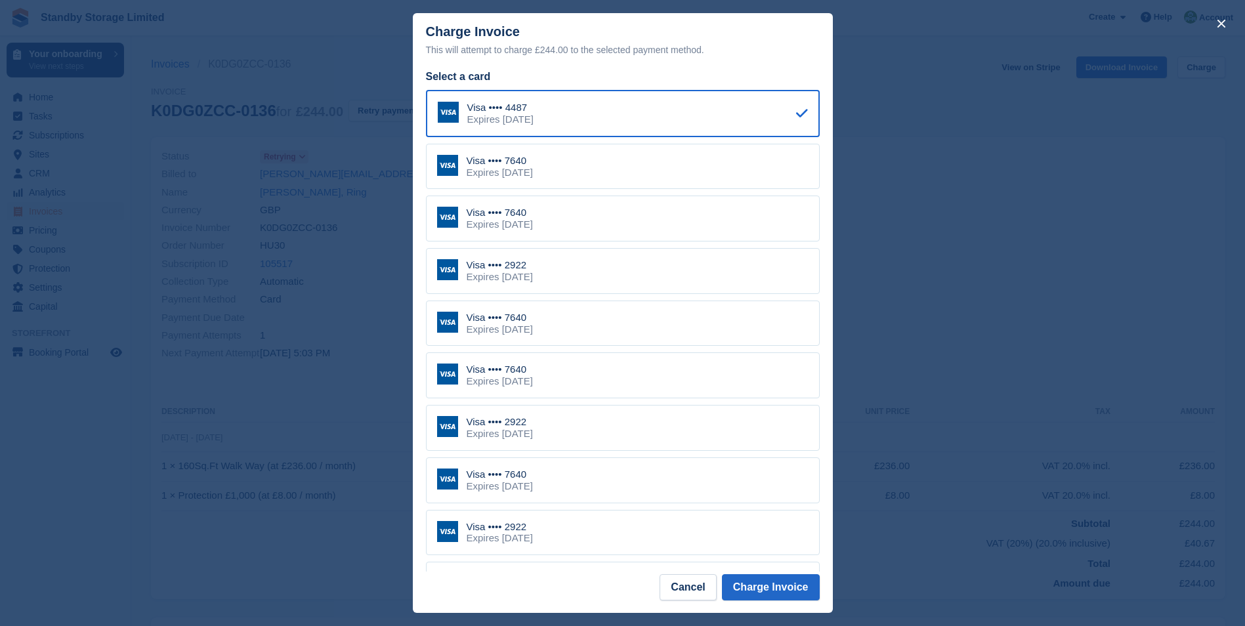
click at [533, 271] on div "Visa •••• 2922" at bounding box center [499, 265] width 66 height 12
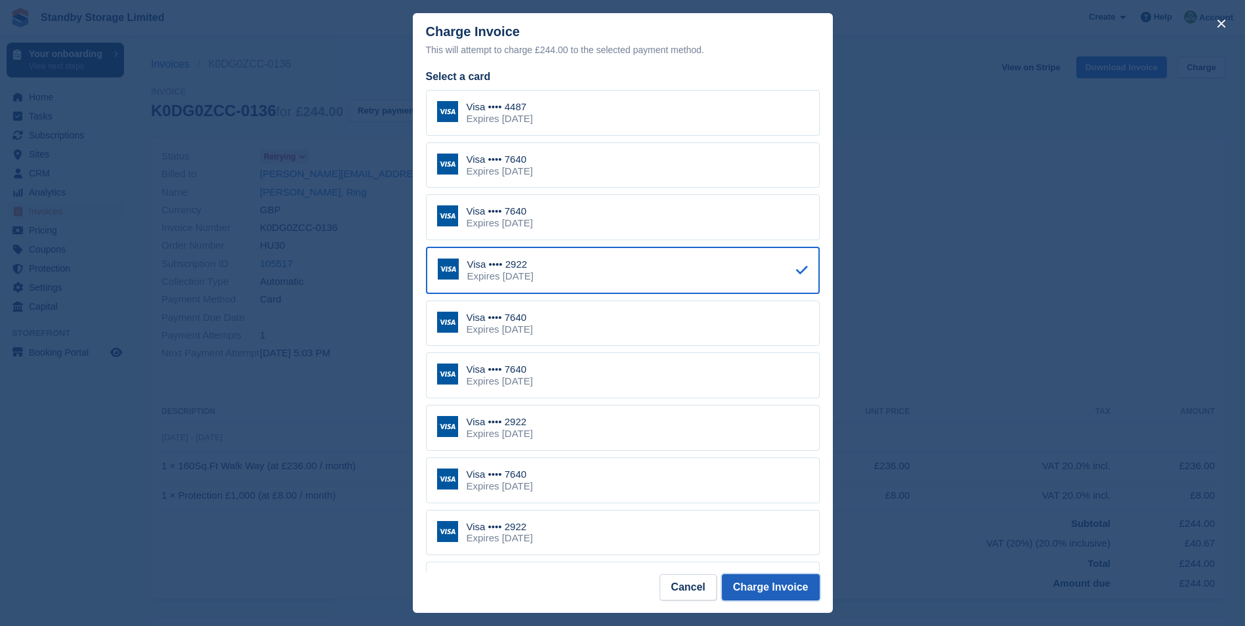
click at [743, 583] on button "Charge Invoice" at bounding box center [771, 587] width 98 height 26
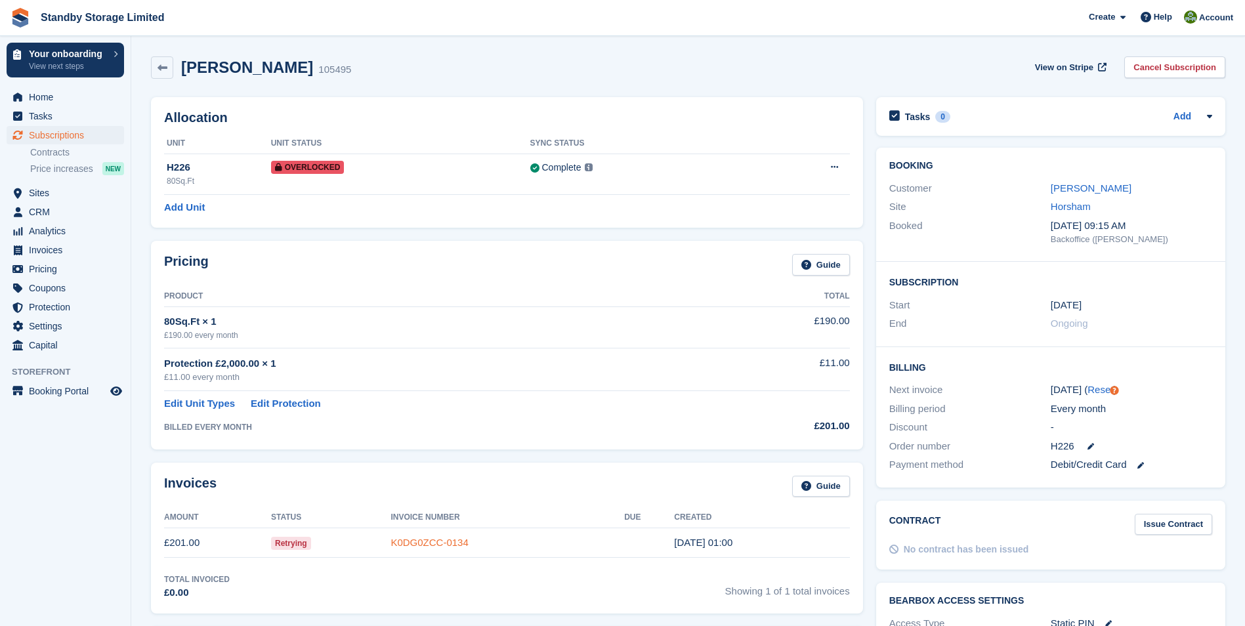
click at [450, 541] on link "K0DG0ZCC-0134" at bounding box center [428, 542] width 77 height 11
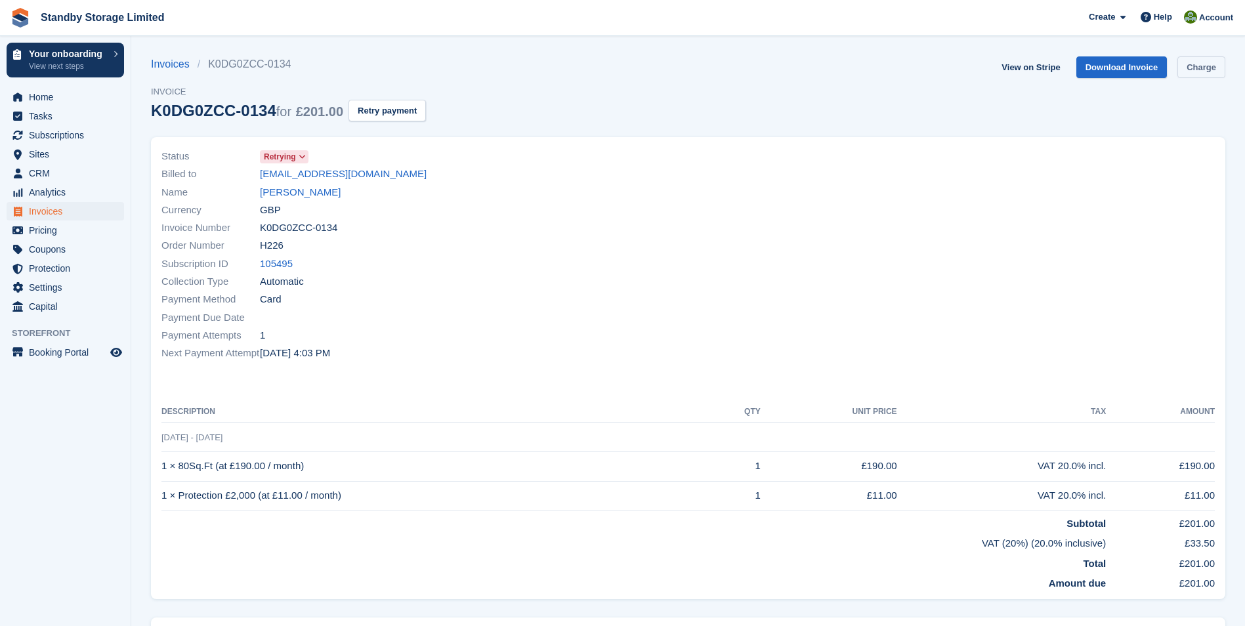
click at [1211, 73] on link "Charge" at bounding box center [1201, 67] width 48 height 22
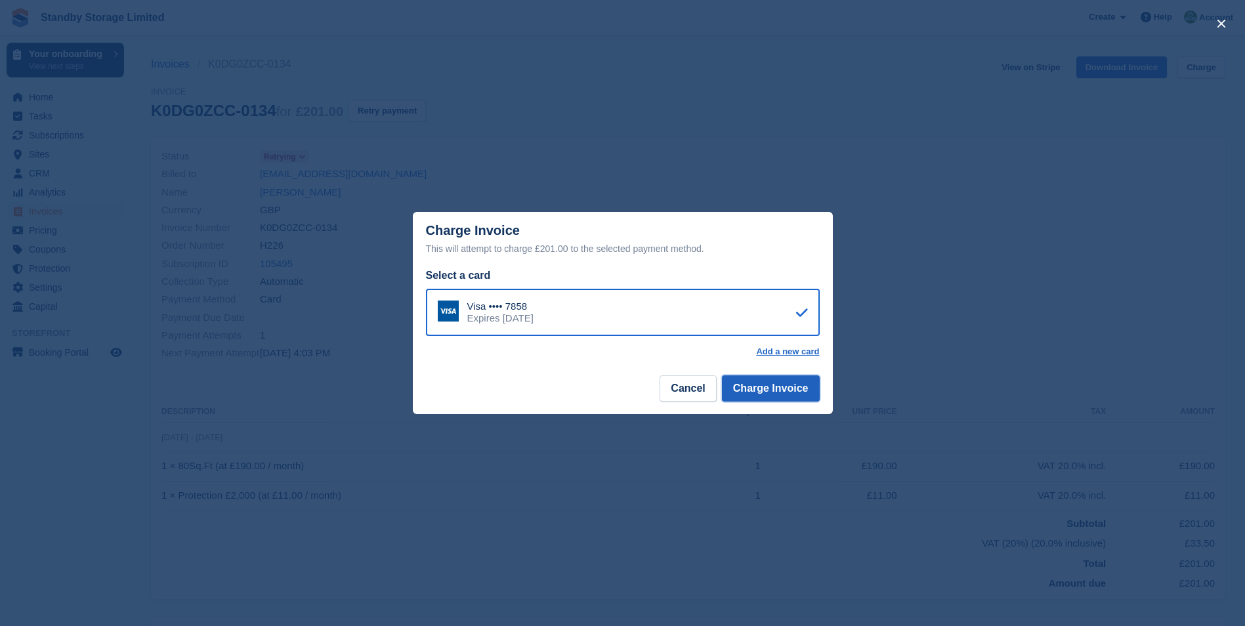
click at [795, 387] on button "Charge Invoice" at bounding box center [771, 388] width 98 height 26
